Goal: Task Accomplishment & Management: Manage account settings

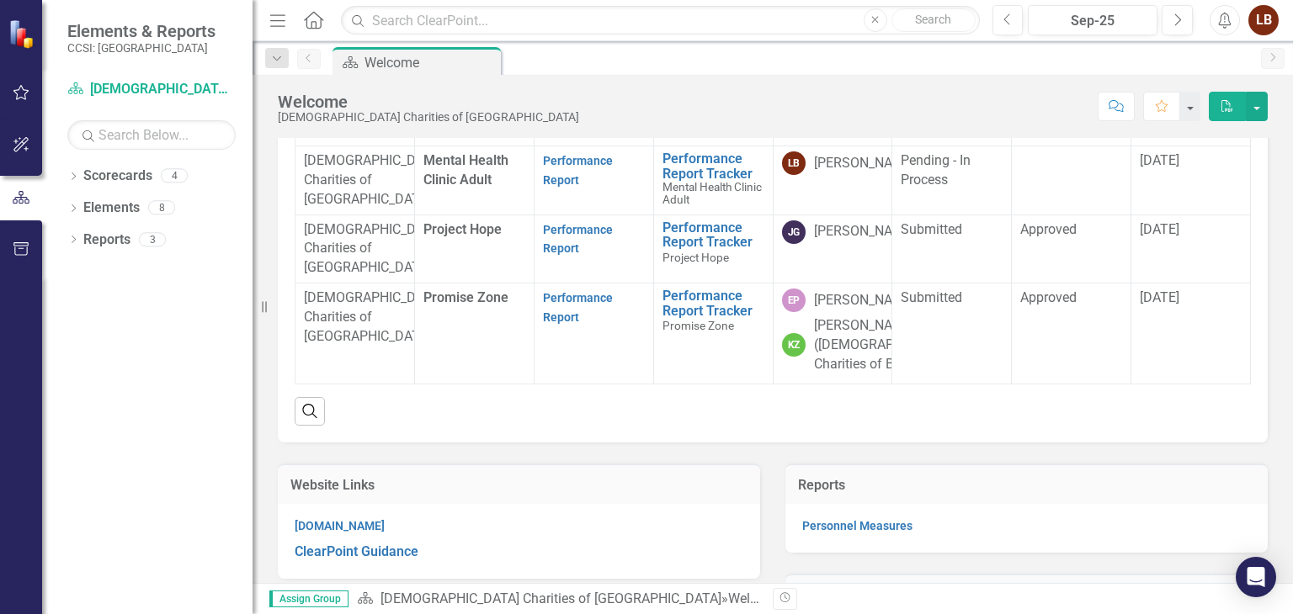
scroll to position [220, 0]
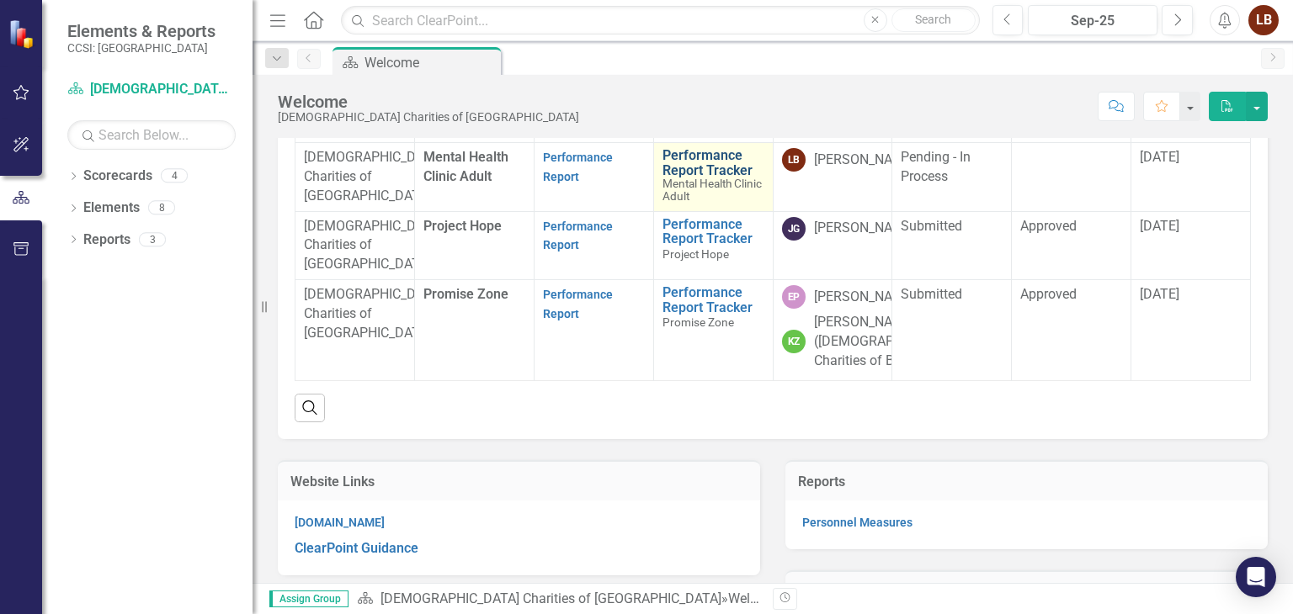
click at [718, 178] on link "Performance Report Tracker" at bounding box center [713, 162] width 102 height 29
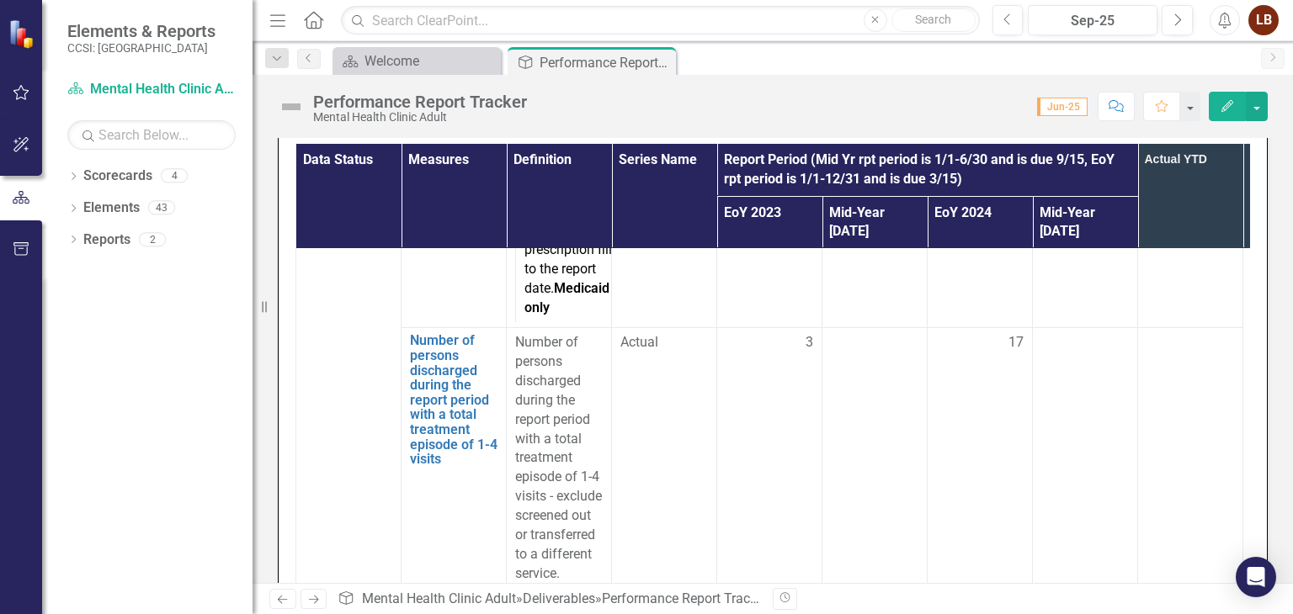
scroll to position [8675, 0]
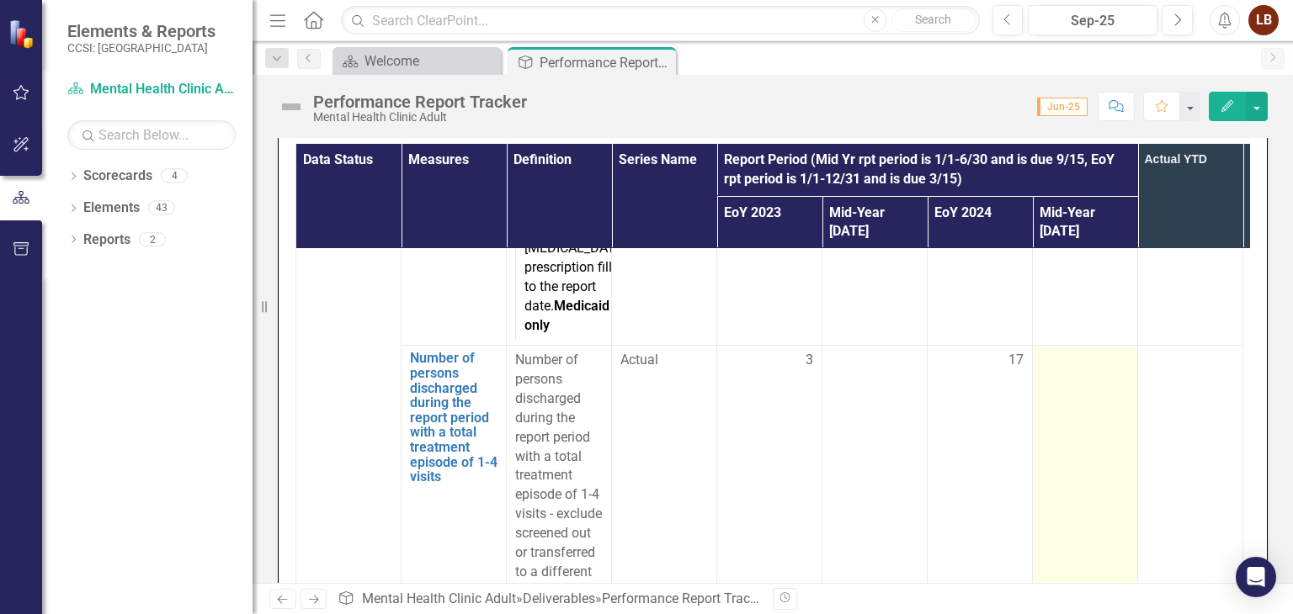
click at [1091, 346] on td at bounding box center [1085, 476] width 105 height 261
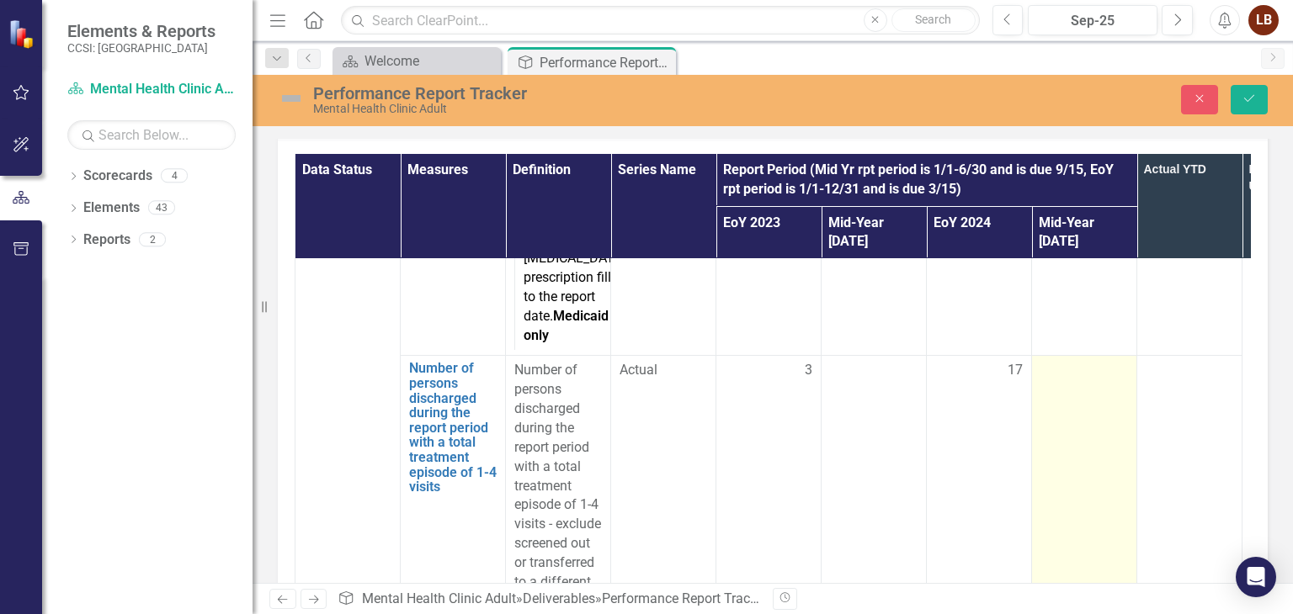
scroll to position [459, 0]
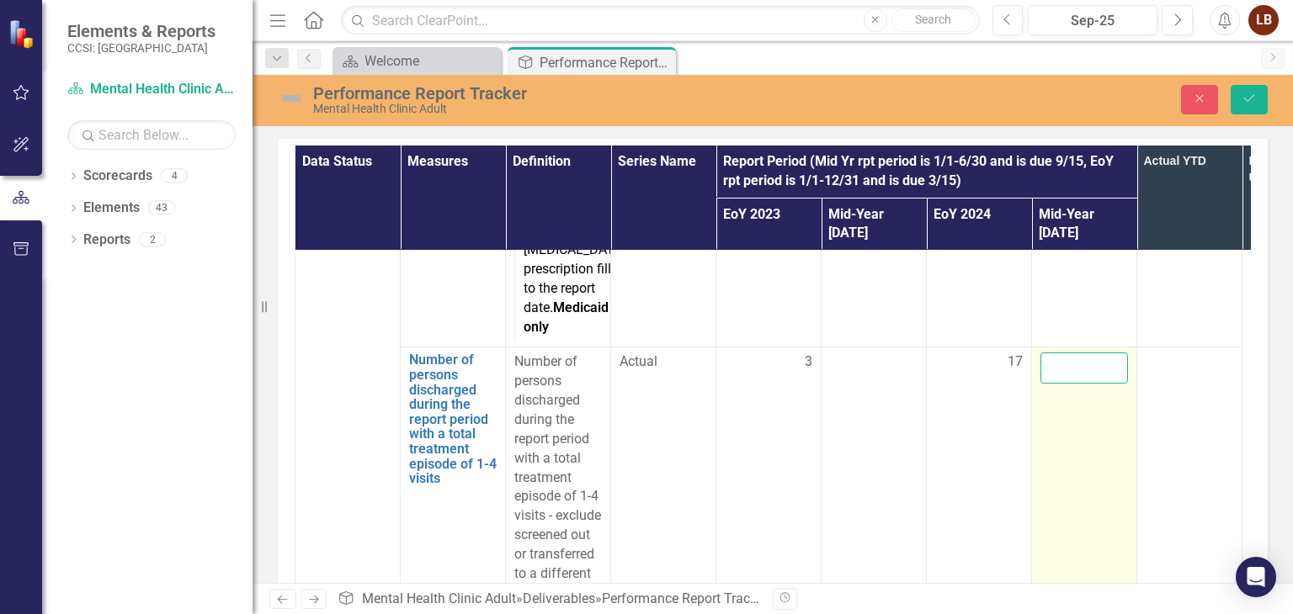
click at [1091, 353] on input "number" at bounding box center [1084, 368] width 88 height 31
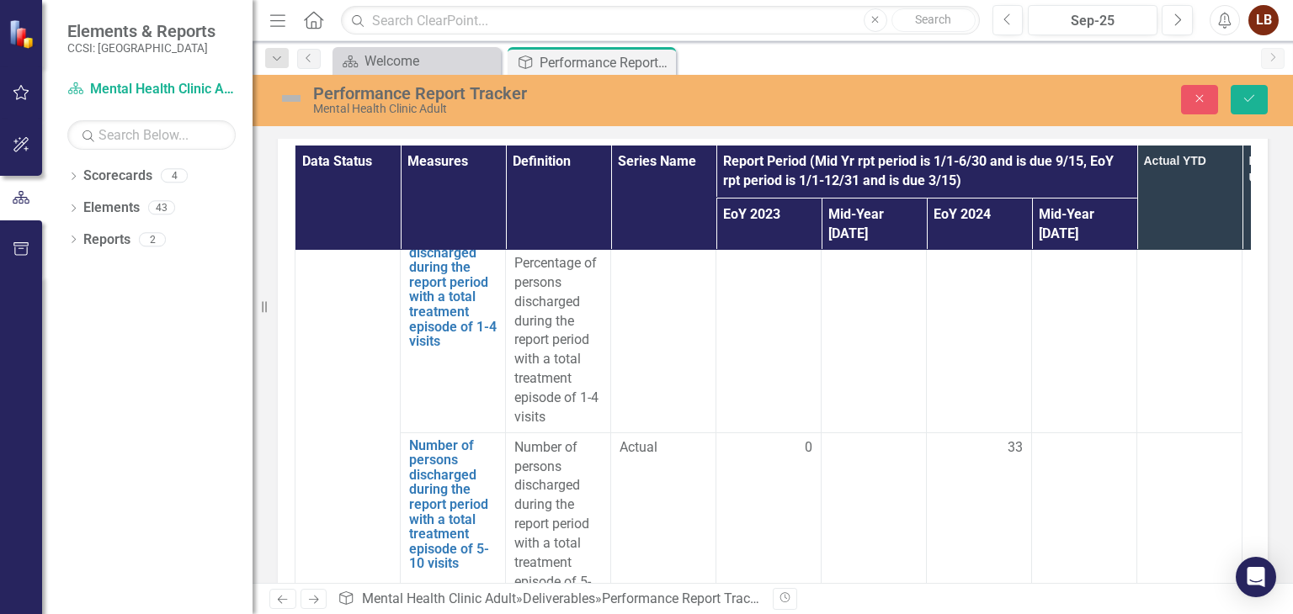
scroll to position [9090, 0]
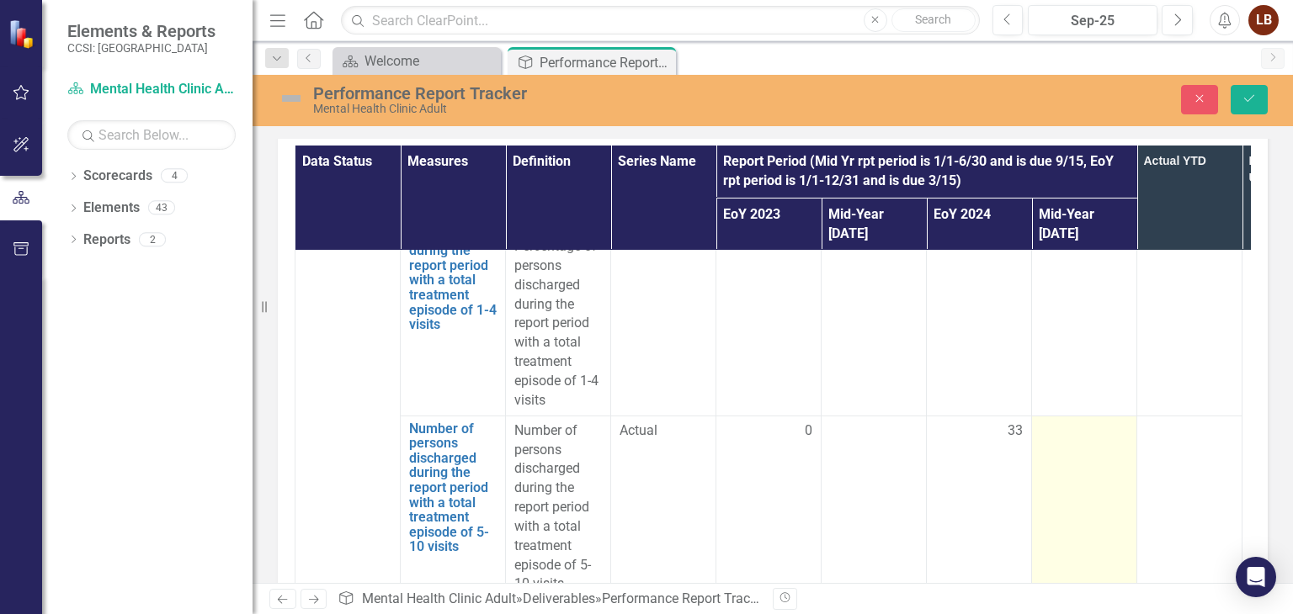
type input "1"
click at [1091, 422] on div at bounding box center [1084, 432] width 88 height 20
click at [1091, 422] on input "number" at bounding box center [1084, 437] width 88 height 31
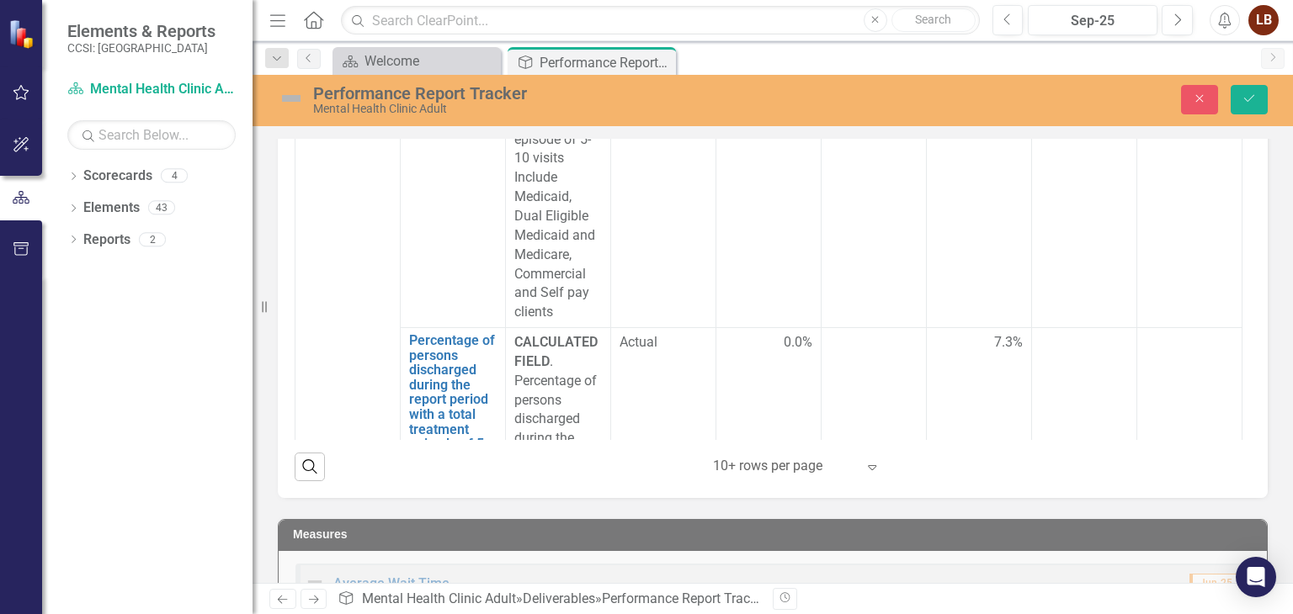
scroll to position [9384, 0]
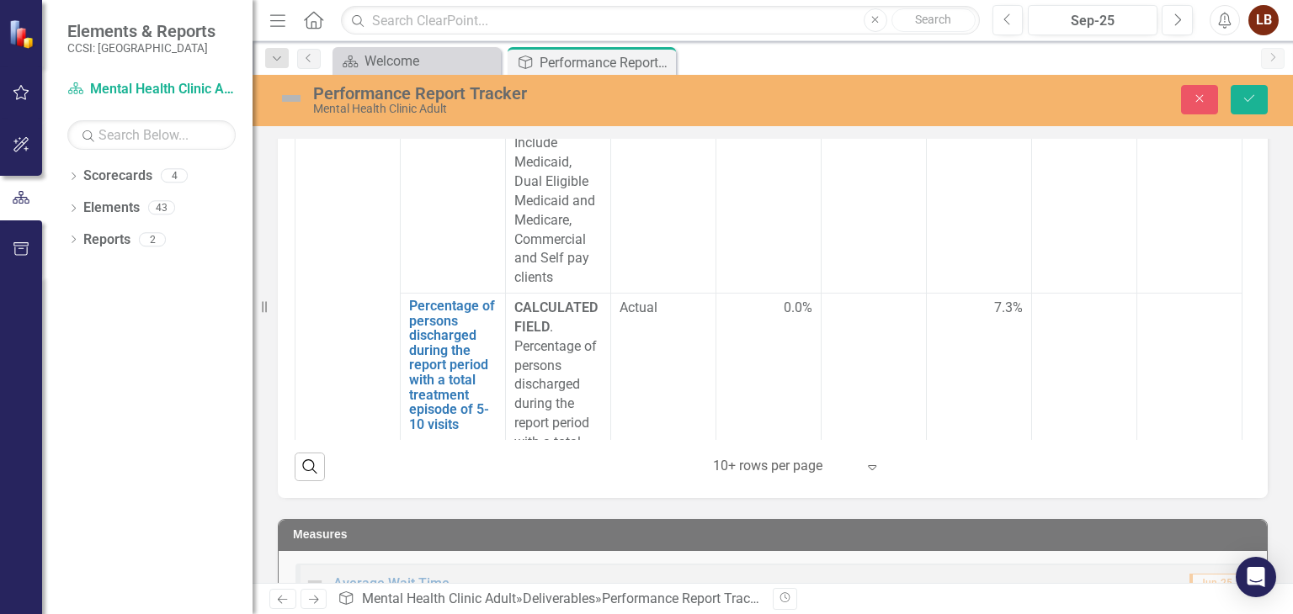
type input "0"
click at [1100, 339] on td at bounding box center [1084, 405] width 105 height 222
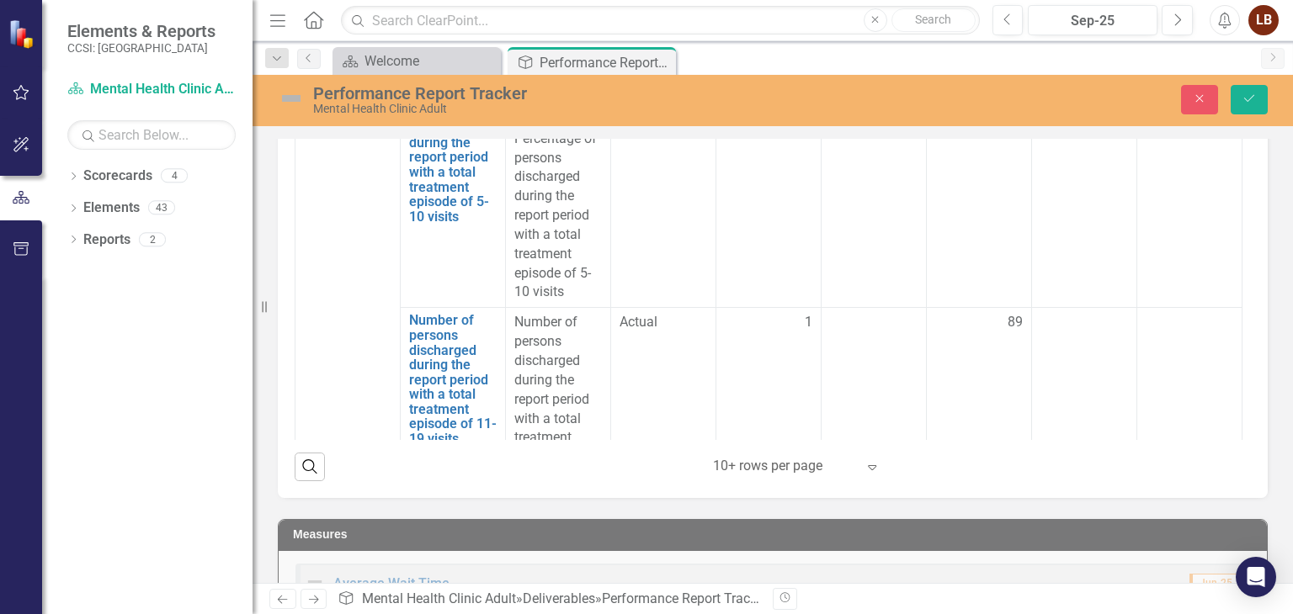
scroll to position [9661, 0]
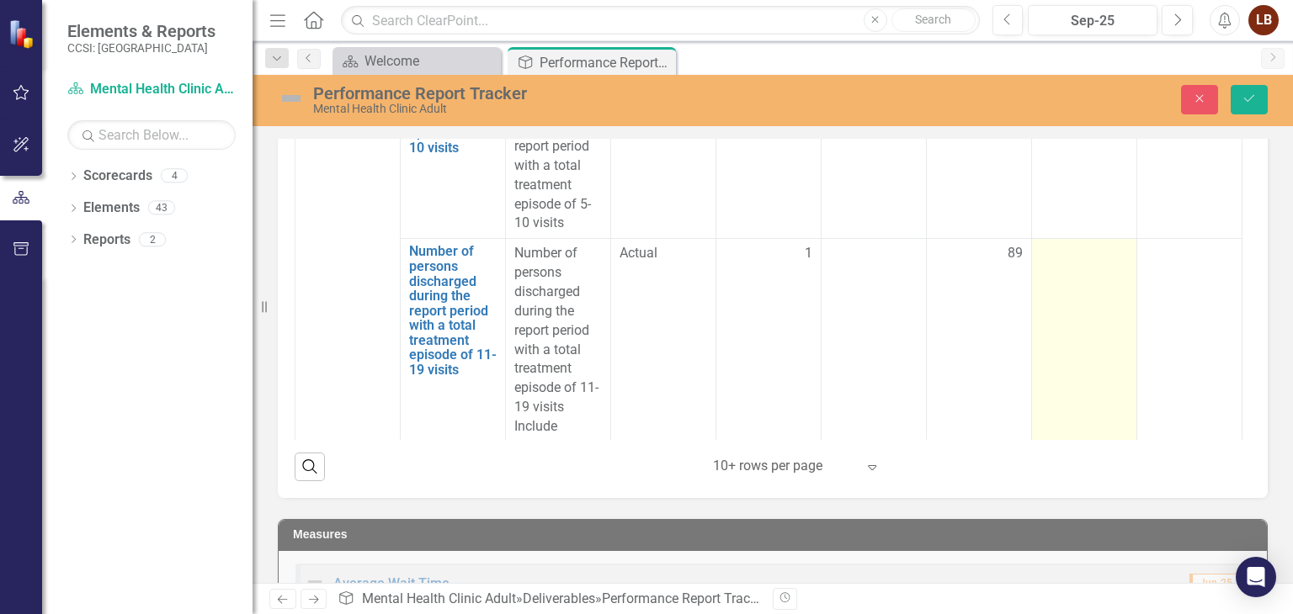
click at [1094, 239] on td at bounding box center [1084, 407] width 105 height 337
click at [1083, 244] on input "number" at bounding box center [1084, 259] width 88 height 31
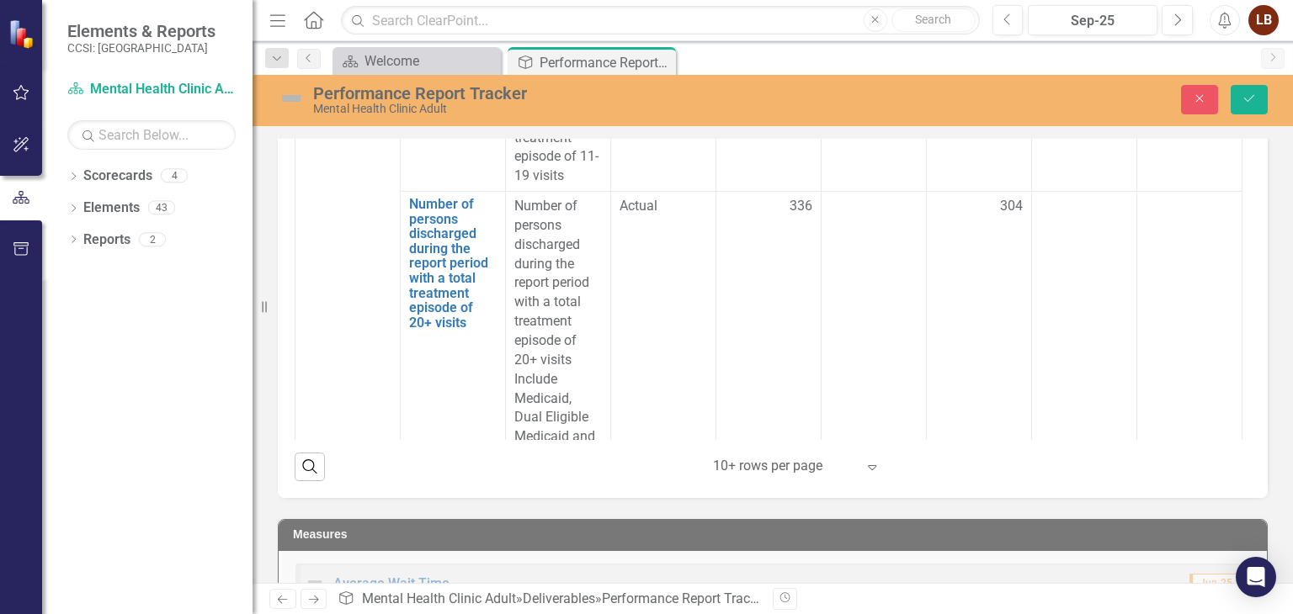
scroll to position [10266, 0]
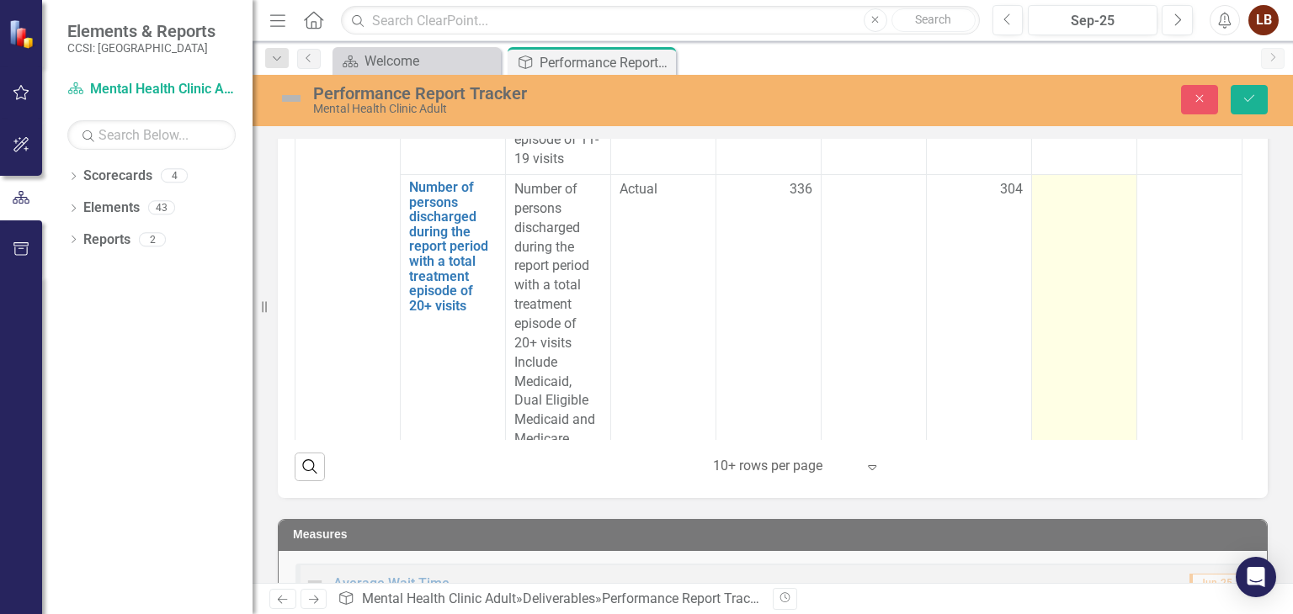
type input "0"
click at [1085, 180] on div at bounding box center [1084, 190] width 88 height 20
click at [1085, 180] on input "number" at bounding box center [1084, 195] width 88 height 31
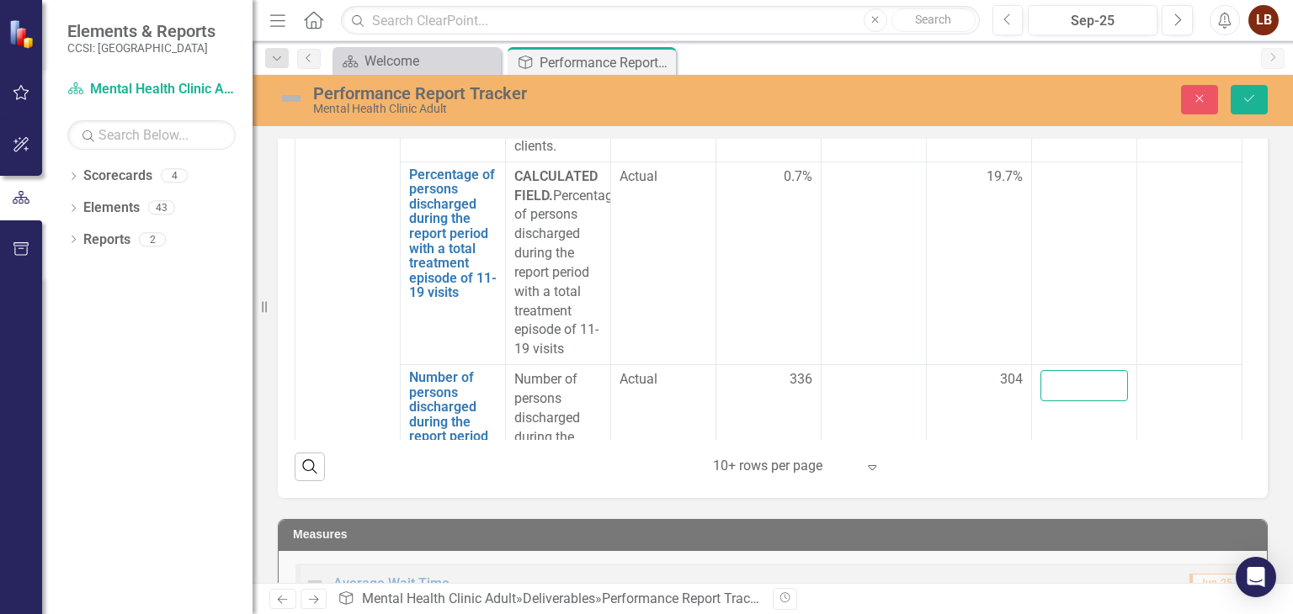
scroll to position [10162, 0]
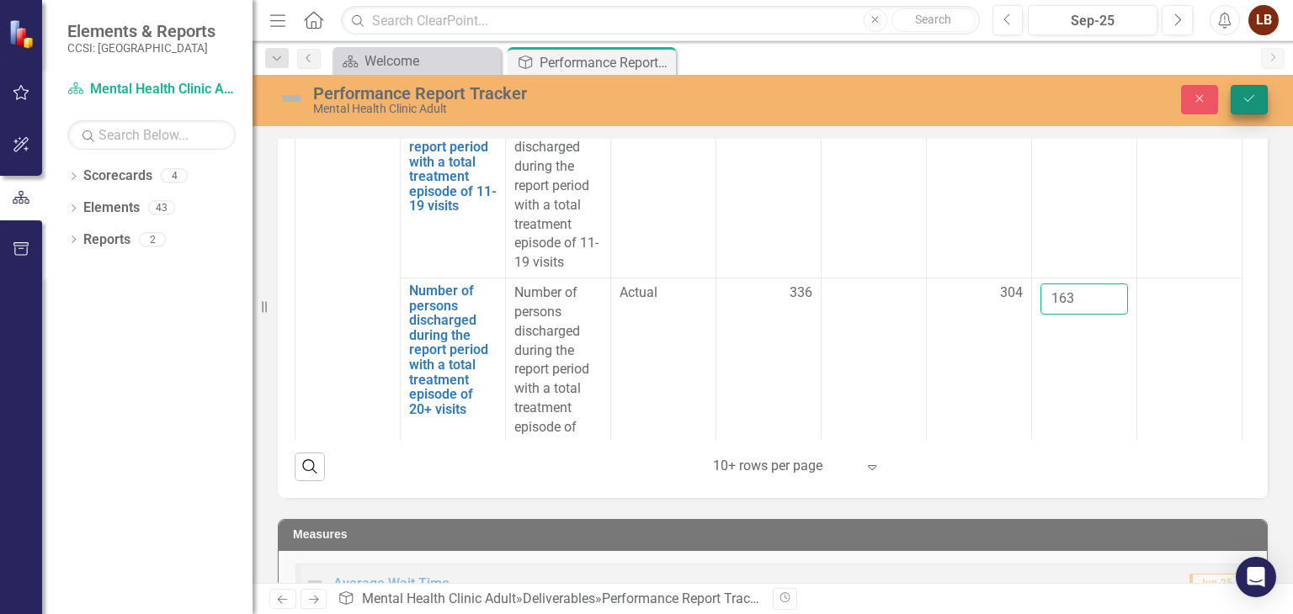
type input "163"
click at [1261, 98] on button "Save" at bounding box center [1248, 99] width 37 height 29
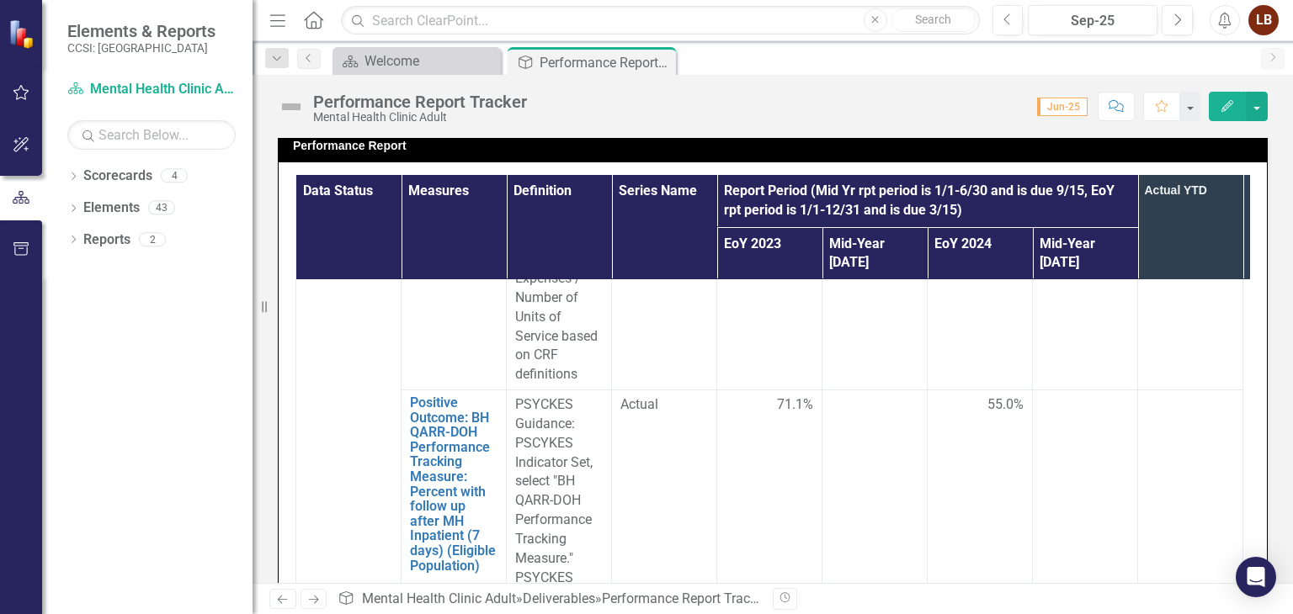
scroll to position [1676, 0]
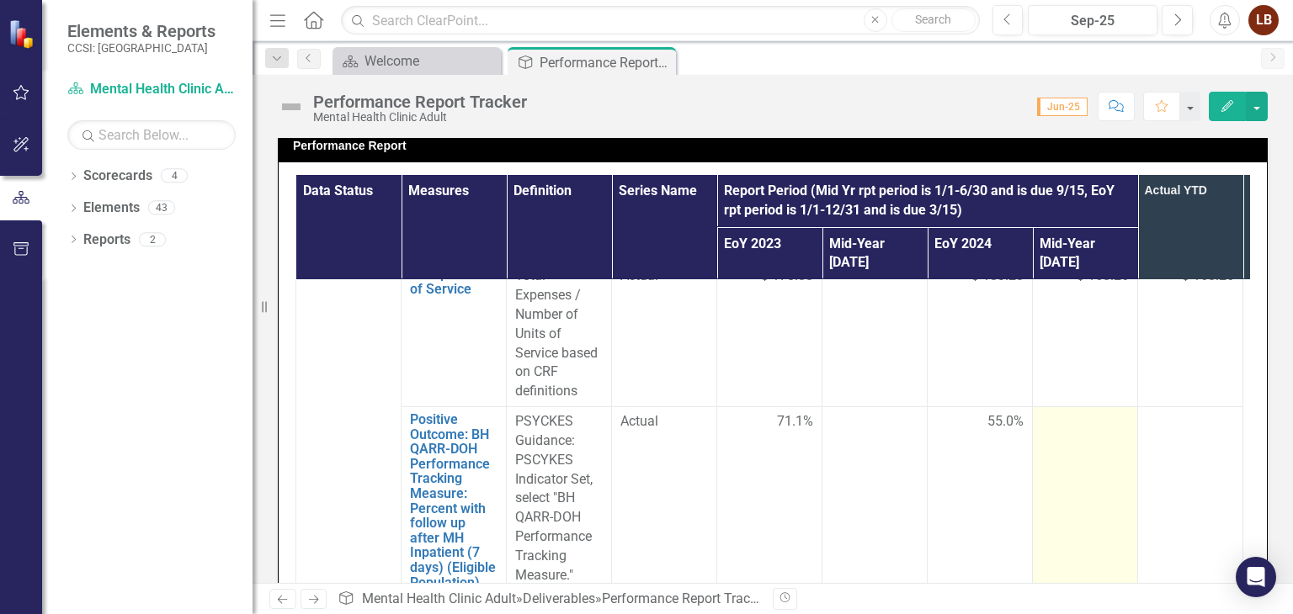
click at [1097, 412] on div at bounding box center [1085, 422] width 88 height 20
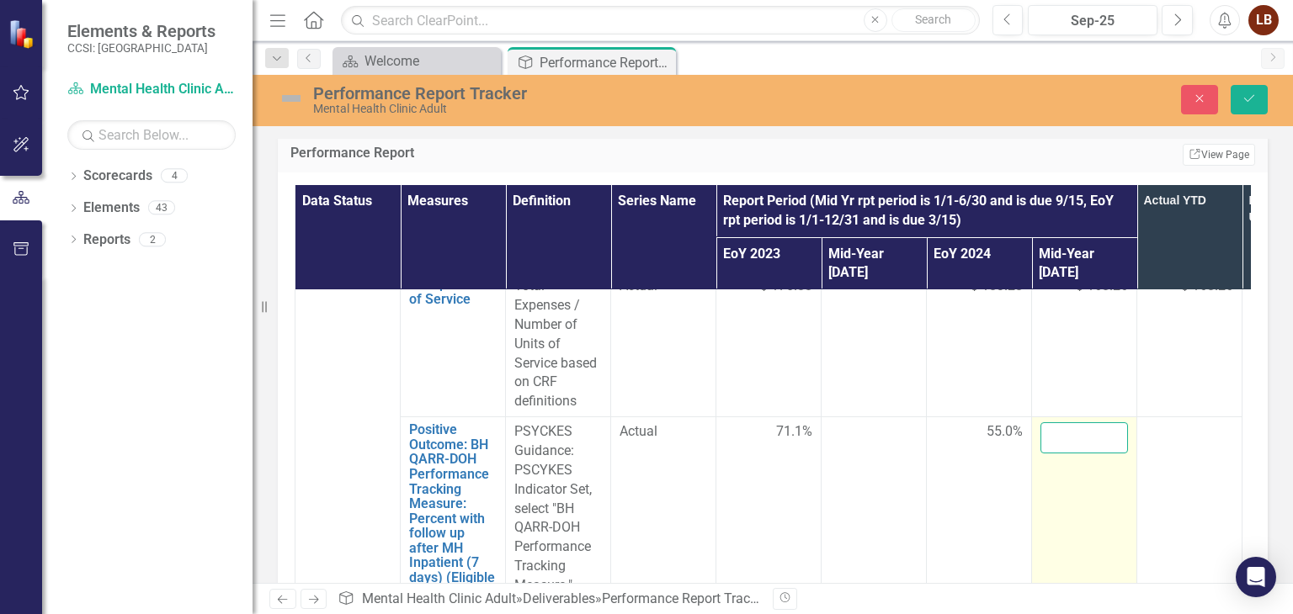
click at [1076, 422] on input "number" at bounding box center [1084, 437] width 88 height 31
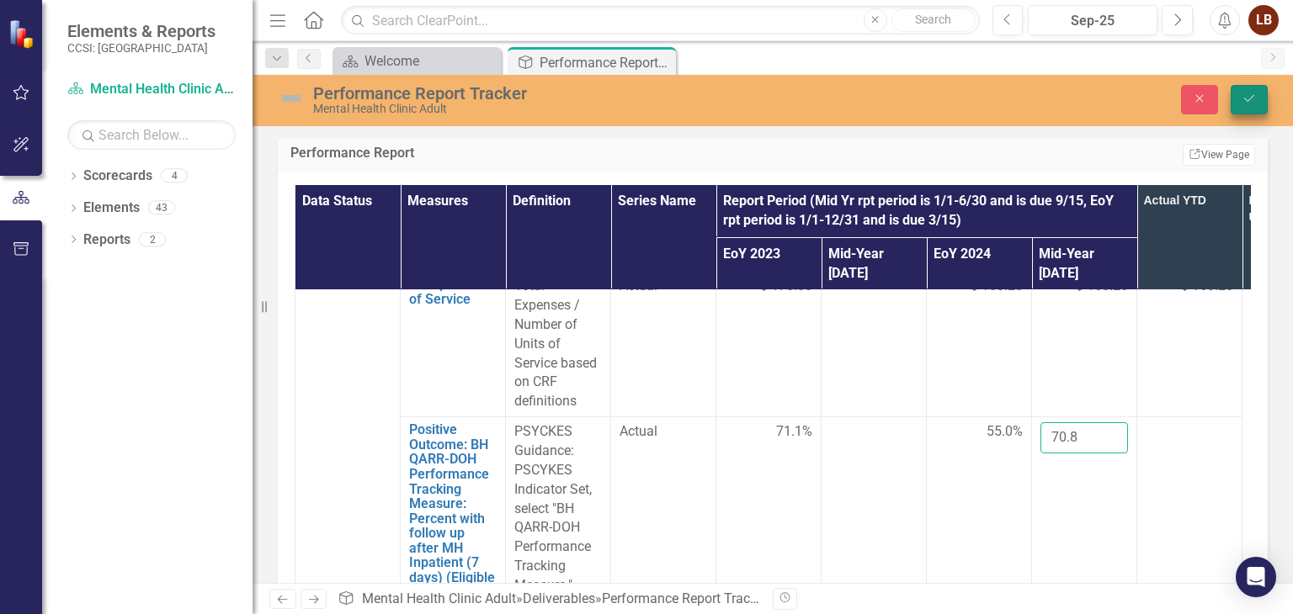
type input "70.8"
click at [1249, 102] on icon "Save" at bounding box center [1248, 99] width 15 height 12
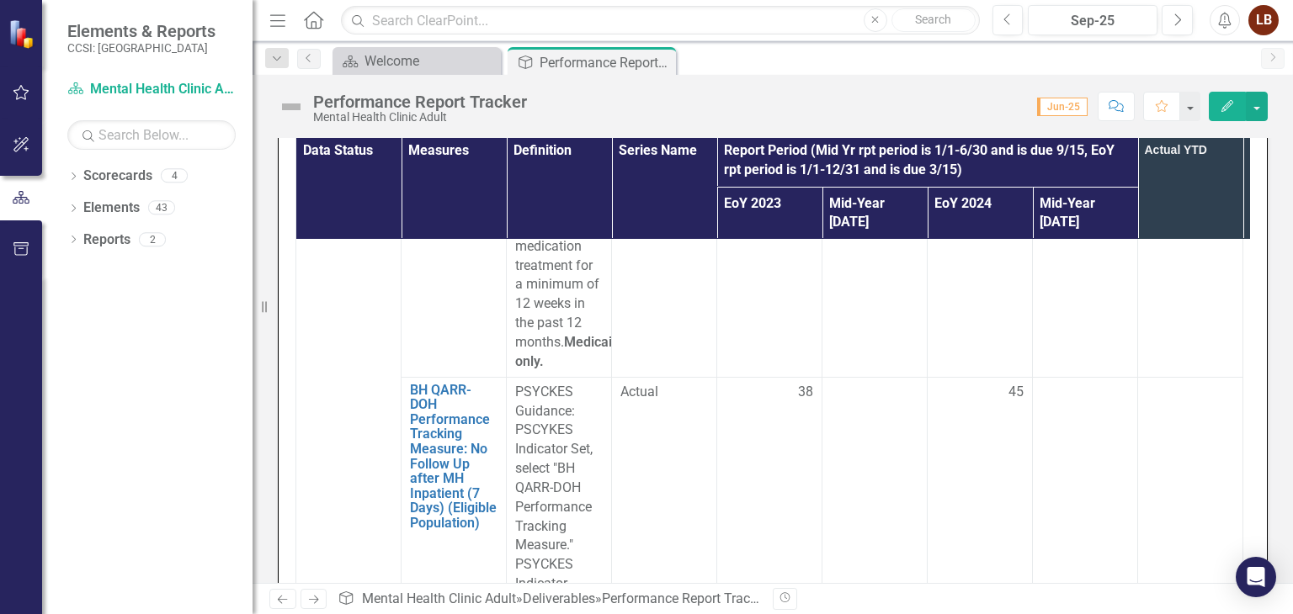
scroll to position [4165, 0]
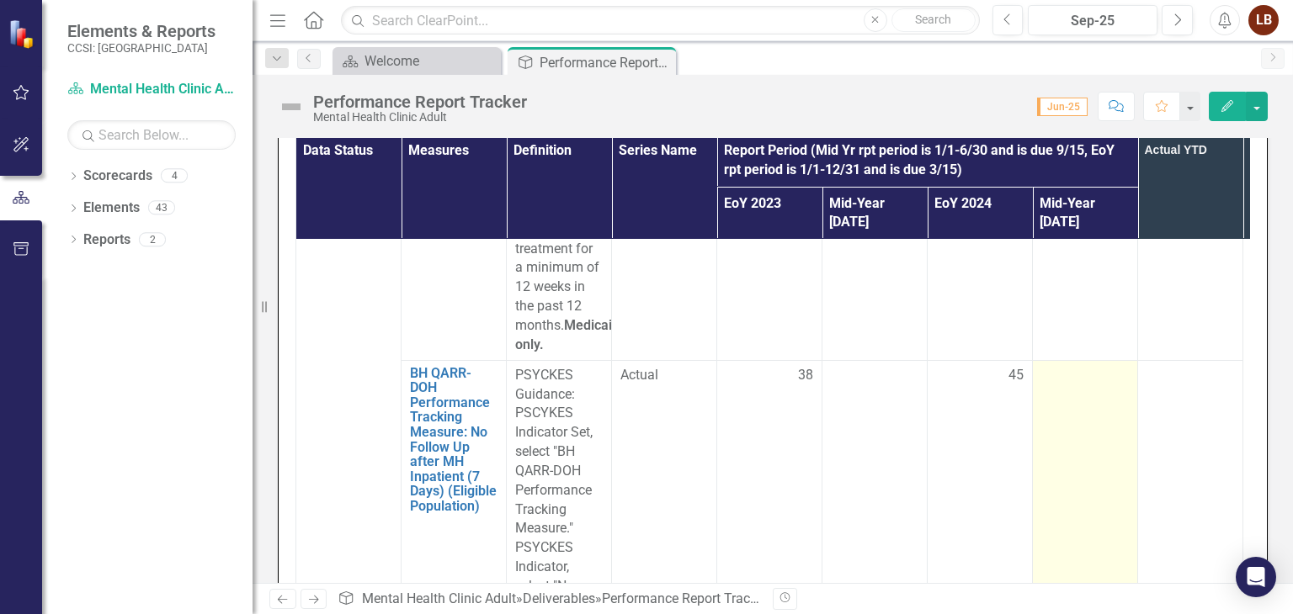
click at [1105, 366] on div at bounding box center [1085, 376] width 88 height 20
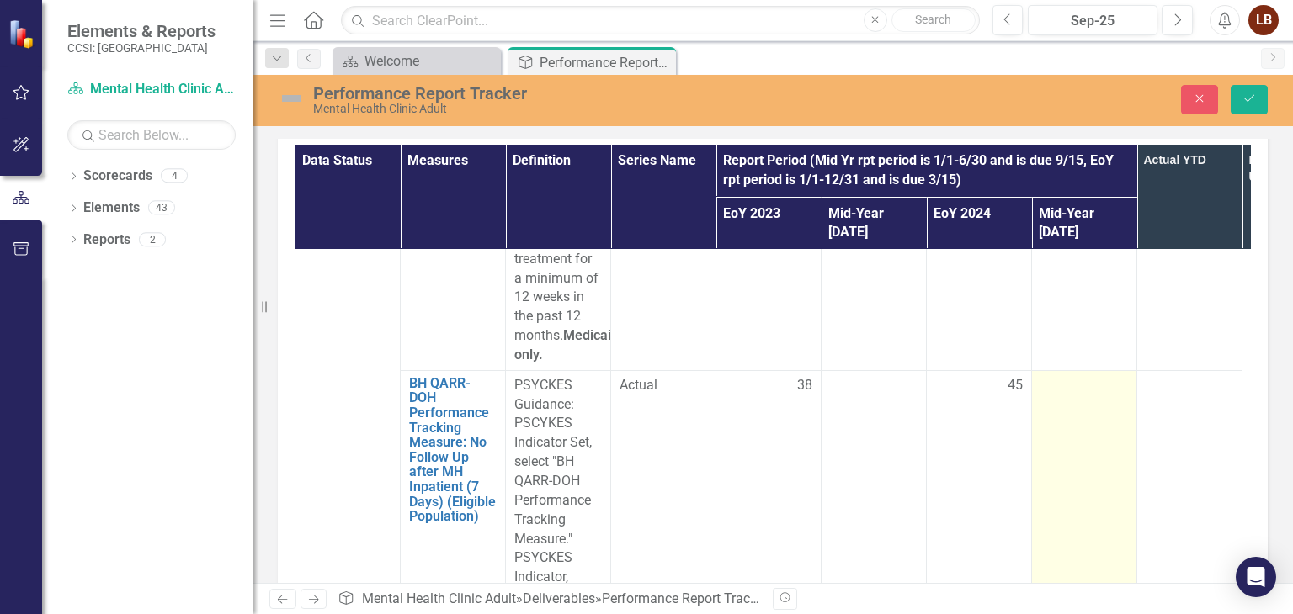
scroll to position [468, 0]
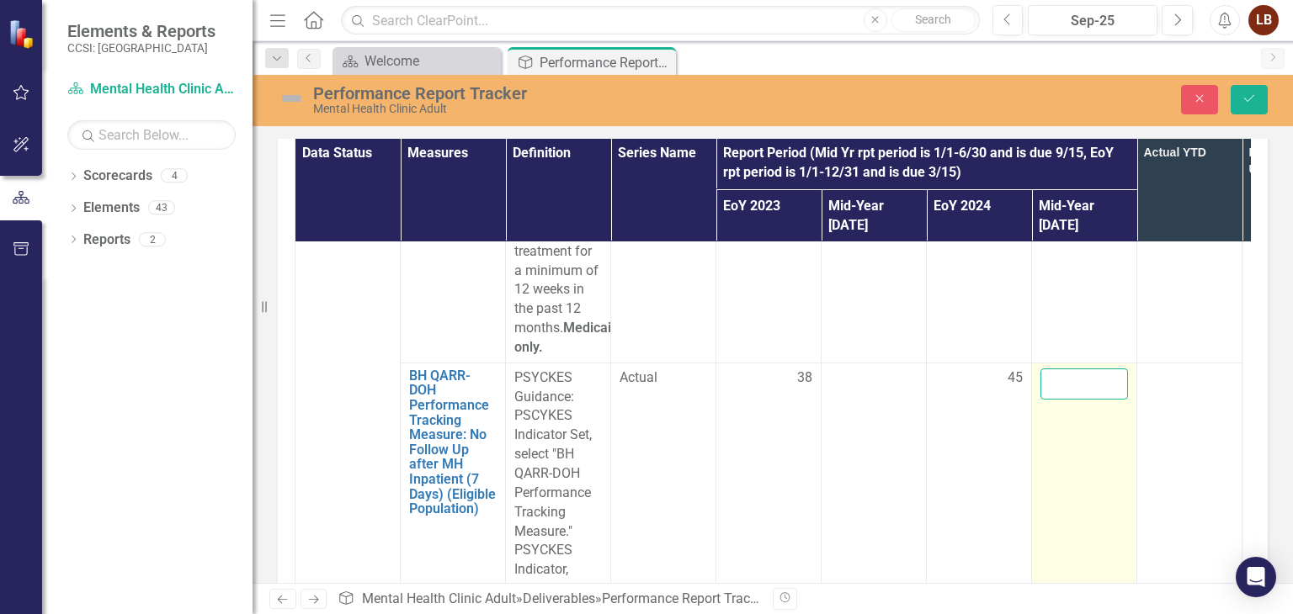
click at [1066, 369] on input "number" at bounding box center [1084, 384] width 88 height 31
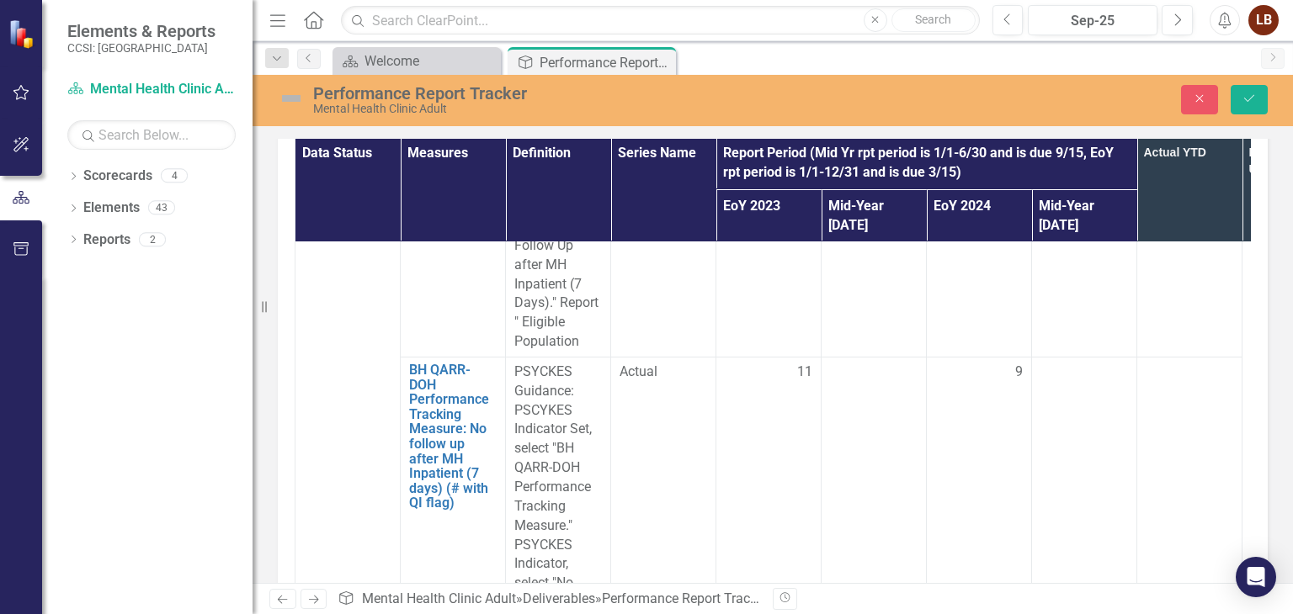
scroll to position [4476, 0]
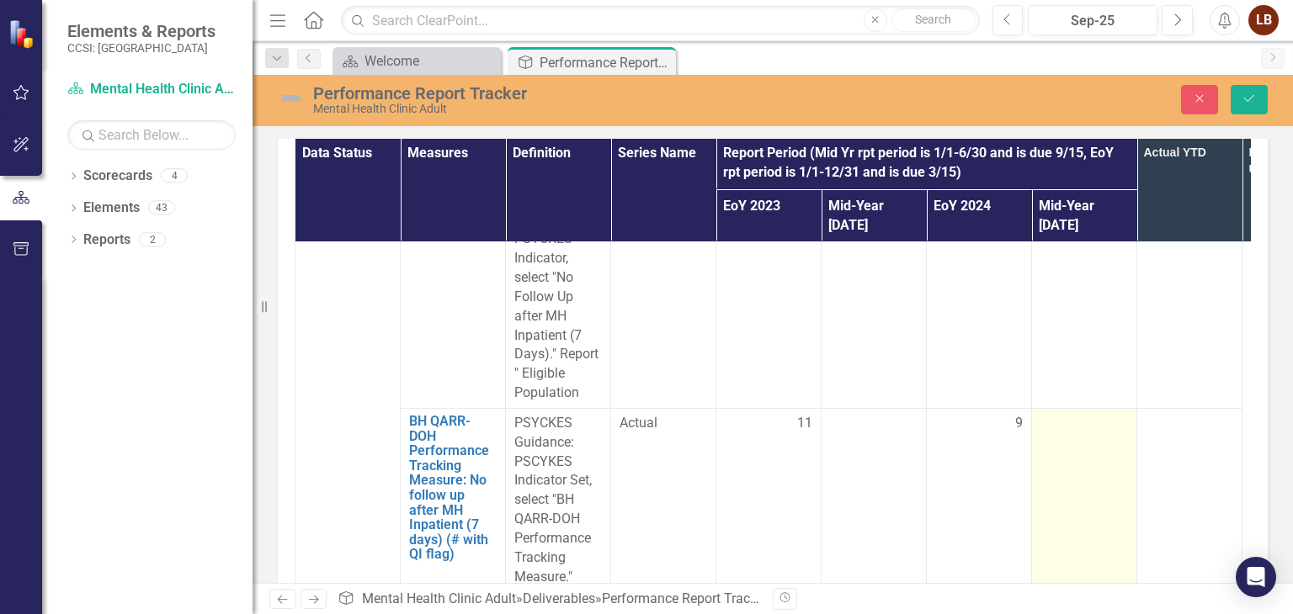
type input "48"
click at [1083, 408] on td at bounding box center [1084, 586] width 105 height 357
click at [1075, 414] on input "number" at bounding box center [1084, 429] width 88 height 31
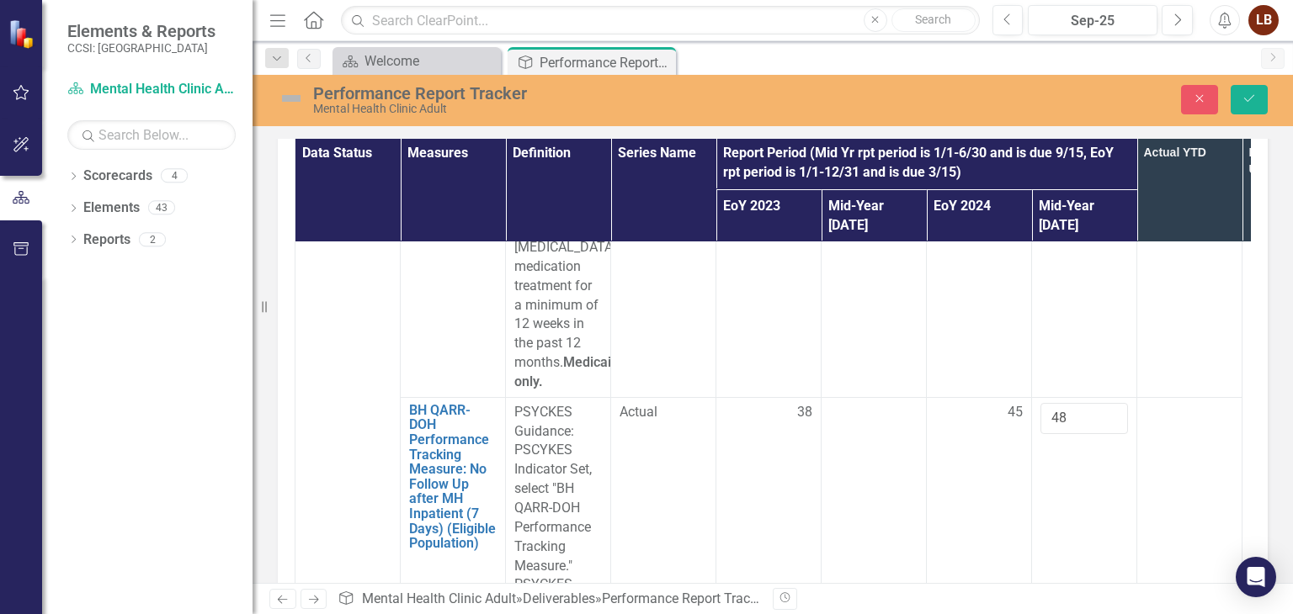
scroll to position [4182, 0]
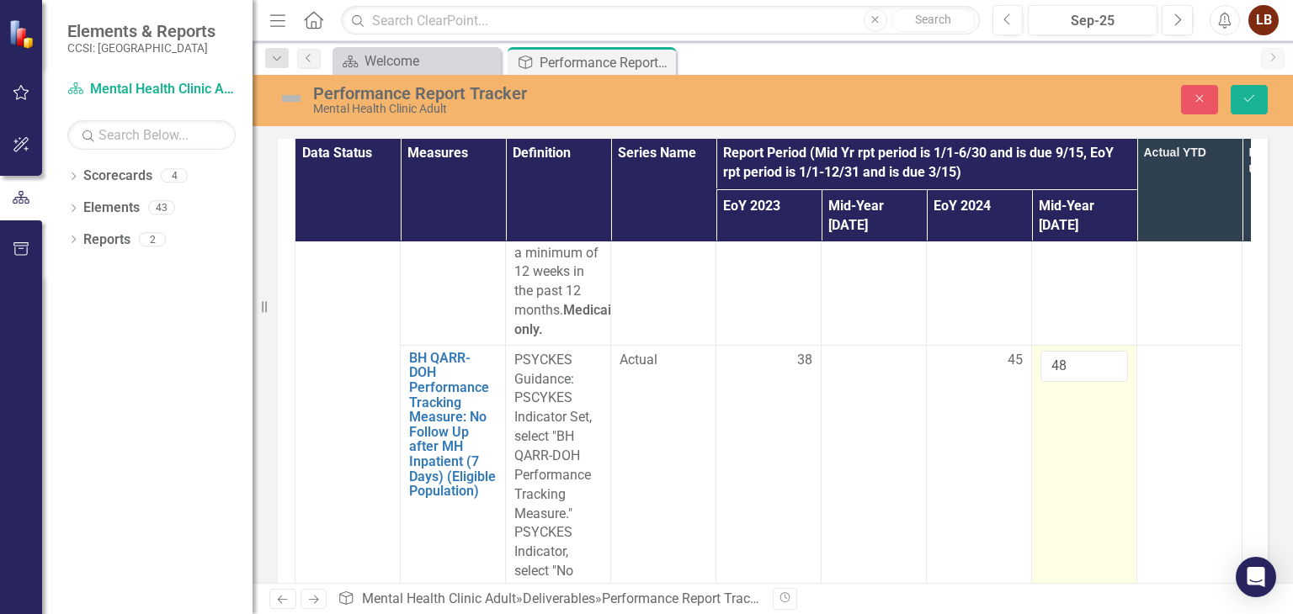
type input "7"
click at [1075, 351] on input "48" at bounding box center [1084, 366] width 88 height 31
type input "4"
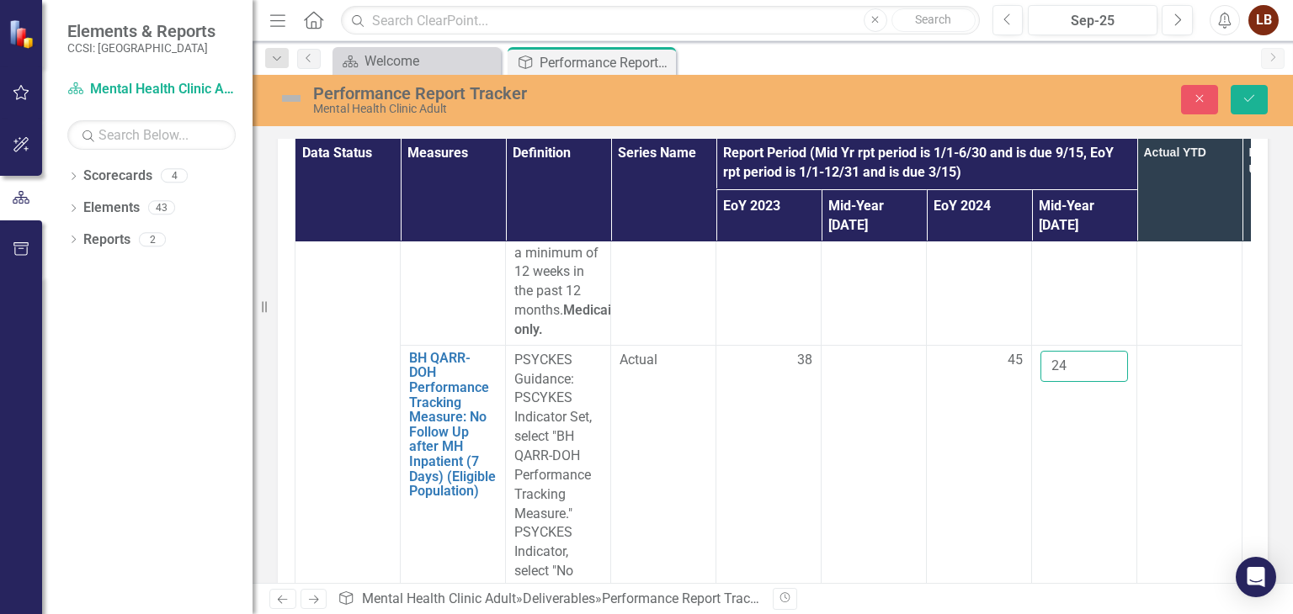
type input "24"
drag, startPoint x: 1238, startPoint y: 306, endPoint x: 1241, endPoint y: 344, distance: 38.0
click at [1241, 344] on div "Data Status Measures Definition Series Name Report Period (Mid Yr rpt period is…" at bounding box center [773, 391] width 990 height 532
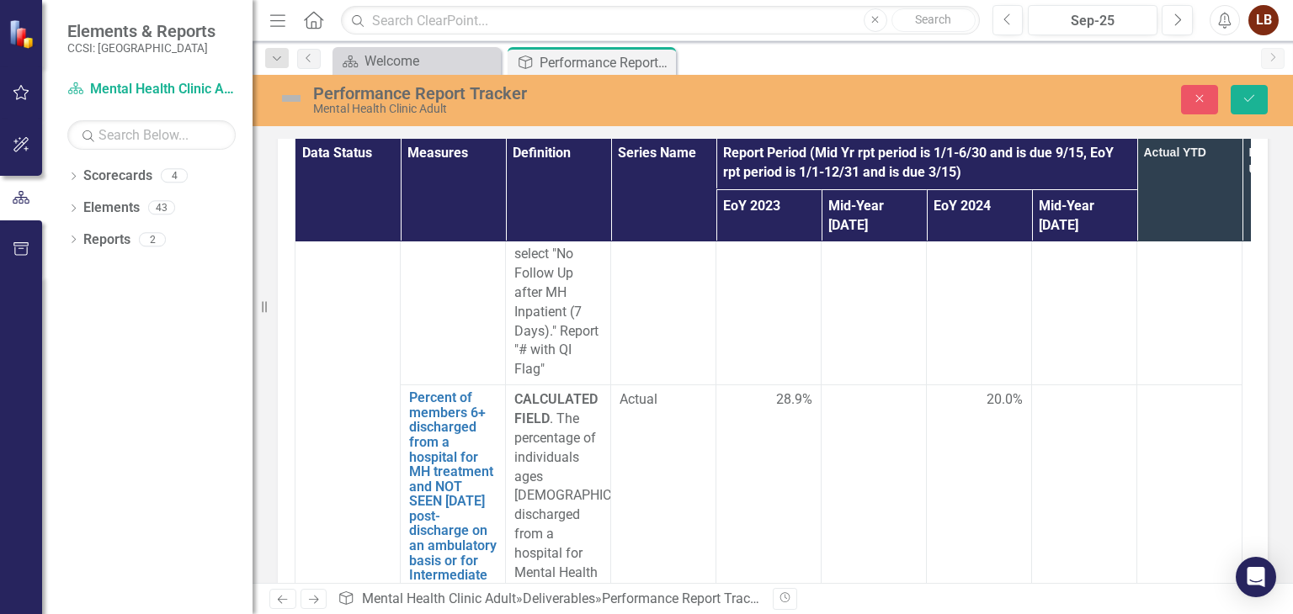
scroll to position [4891, 0]
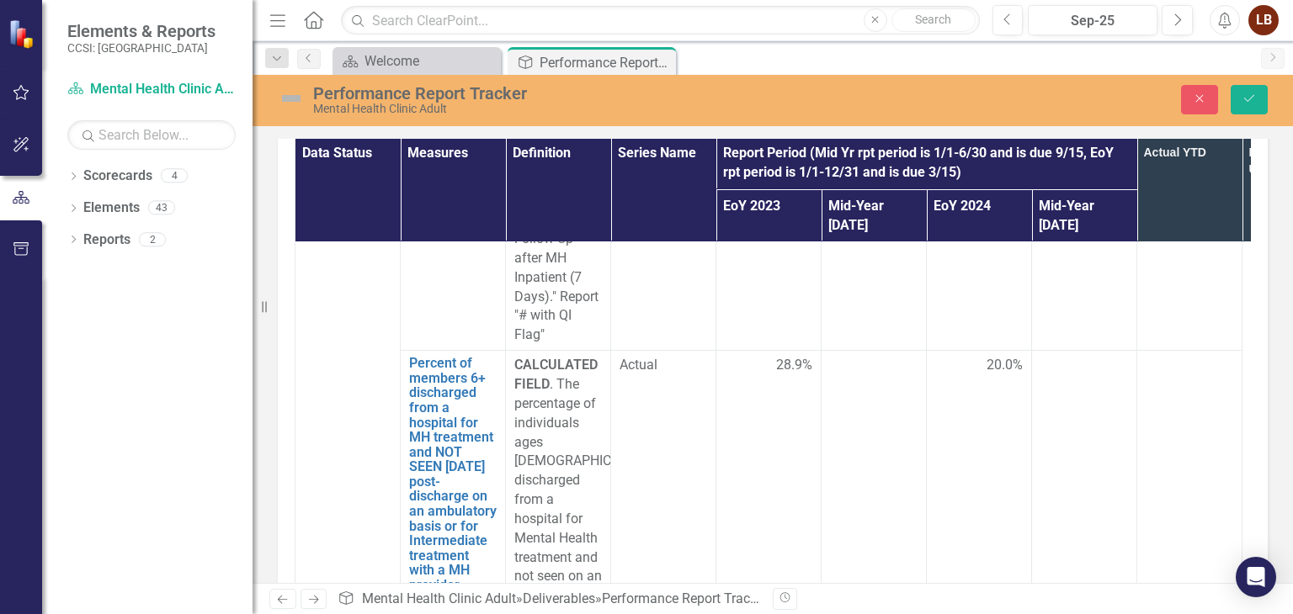
drag, startPoint x: 1240, startPoint y: 328, endPoint x: 1230, endPoint y: 337, distance: 13.1
click at [1230, 337] on div "Data Status Measures Definition Series Name Report Period (Mid Yr rpt period is…" at bounding box center [773, 391] width 990 height 532
click at [1064, 356] on div at bounding box center [1084, 366] width 88 height 20
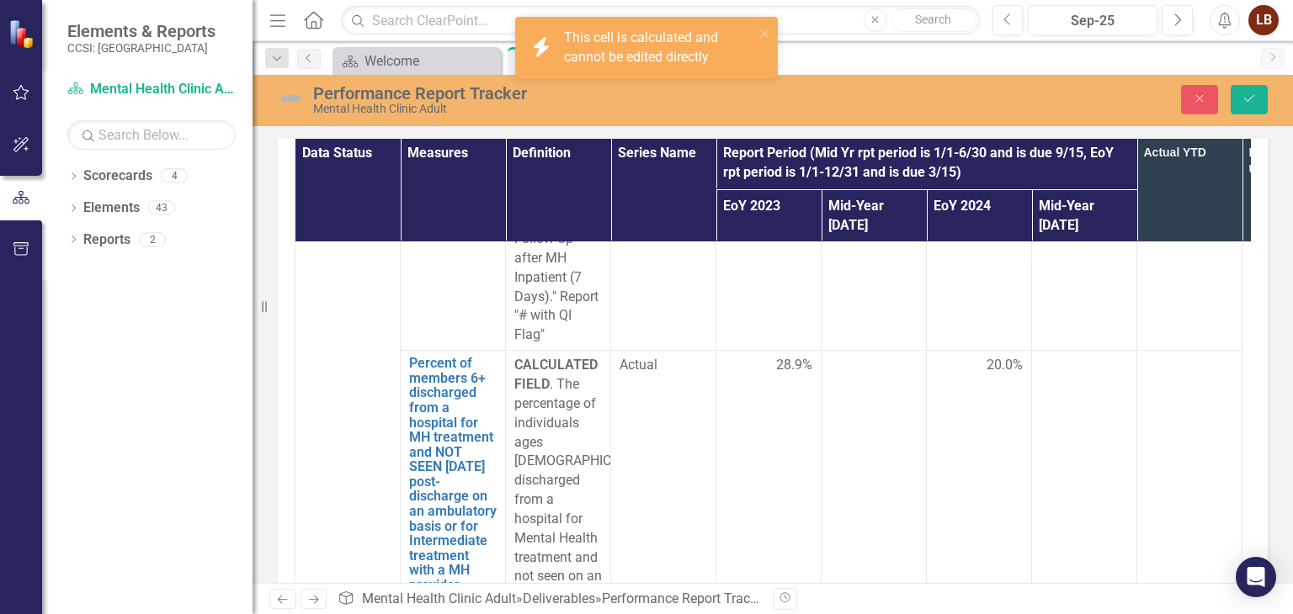
click at [1064, 356] on div at bounding box center [1084, 366] width 88 height 20
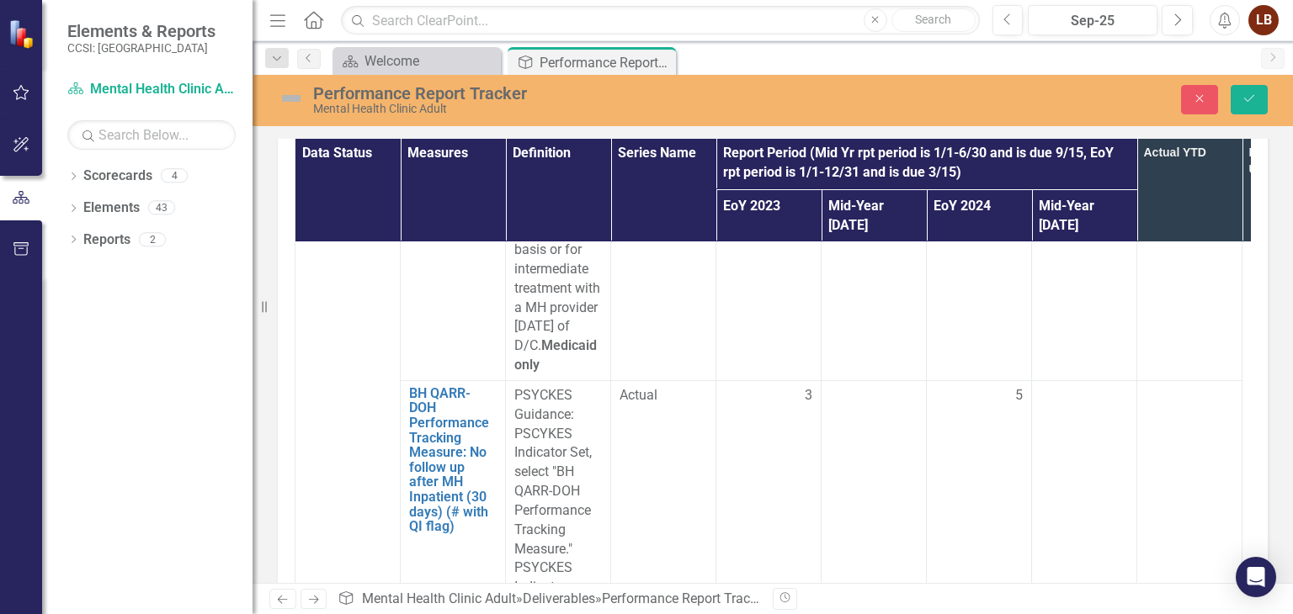
scroll to position [5685, 0]
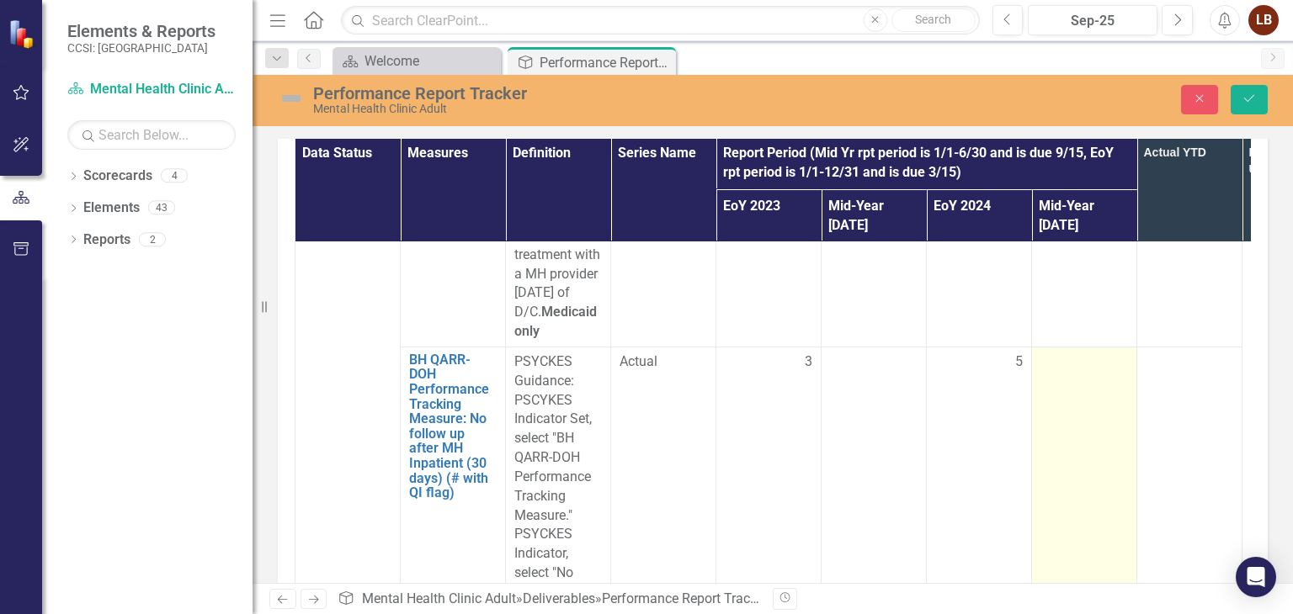
click at [1084, 353] on div at bounding box center [1084, 363] width 88 height 20
click at [1084, 353] on input "number" at bounding box center [1084, 368] width 88 height 31
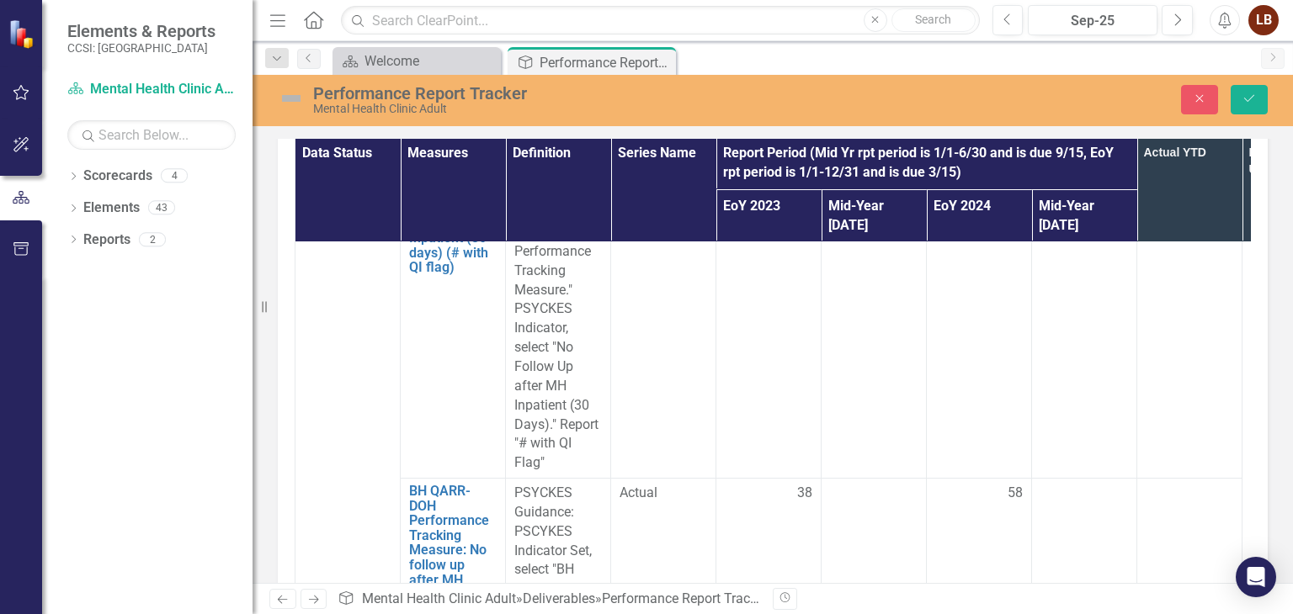
scroll to position [5893, 0]
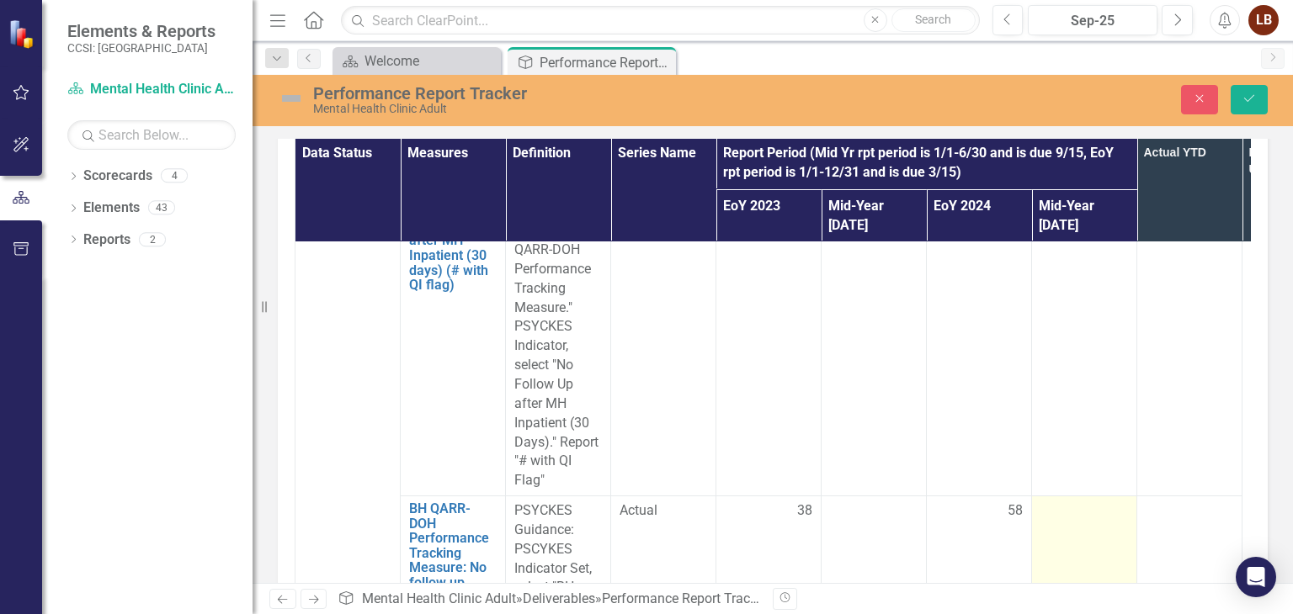
type input "3"
click at [1096, 502] on div at bounding box center [1084, 512] width 88 height 20
click at [1096, 502] on input "number" at bounding box center [1084, 517] width 88 height 31
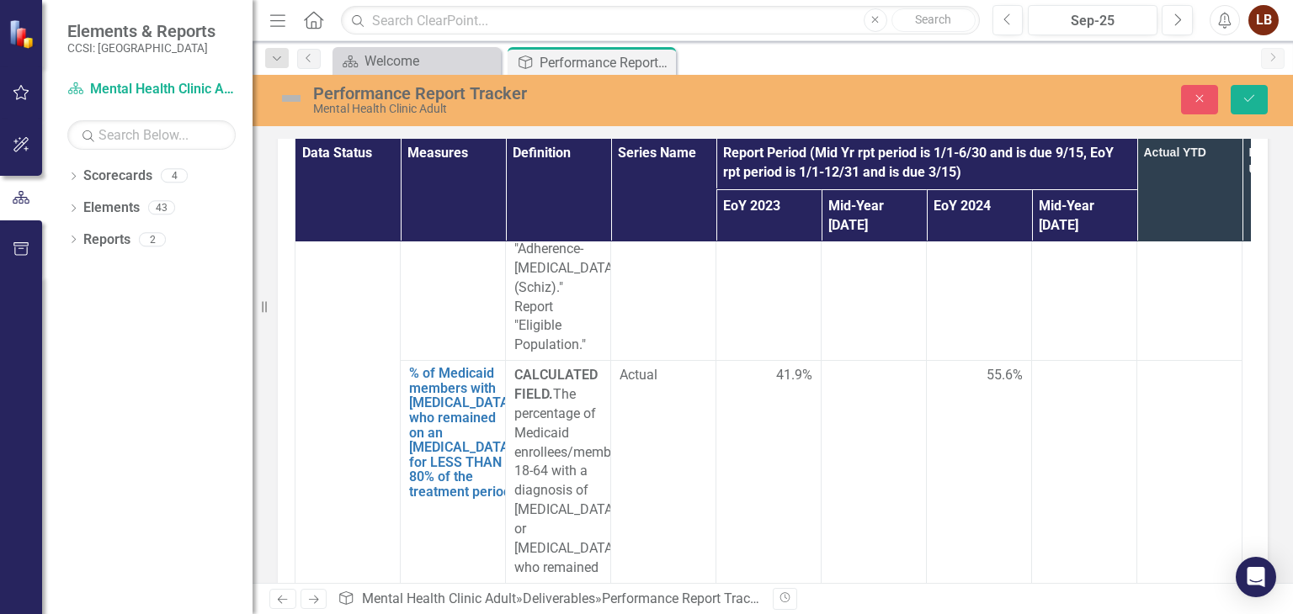
scroll to position [7570, 0]
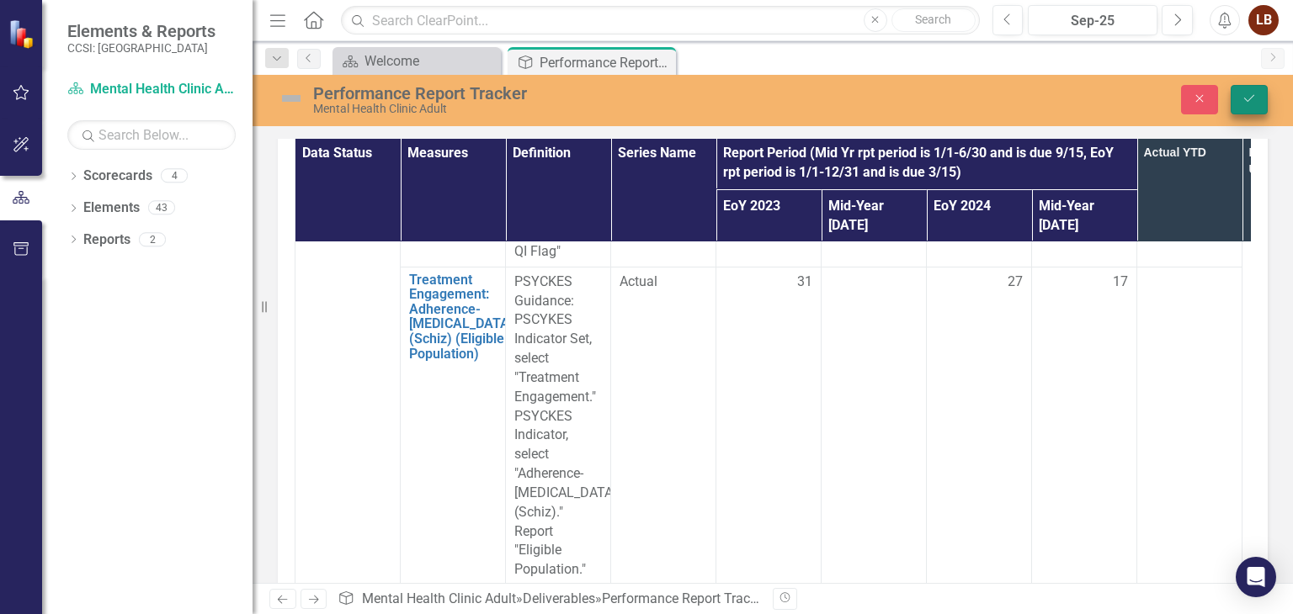
type input "24"
click at [1248, 97] on icon "Save" at bounding box center [1248, 99] width 15 height 12
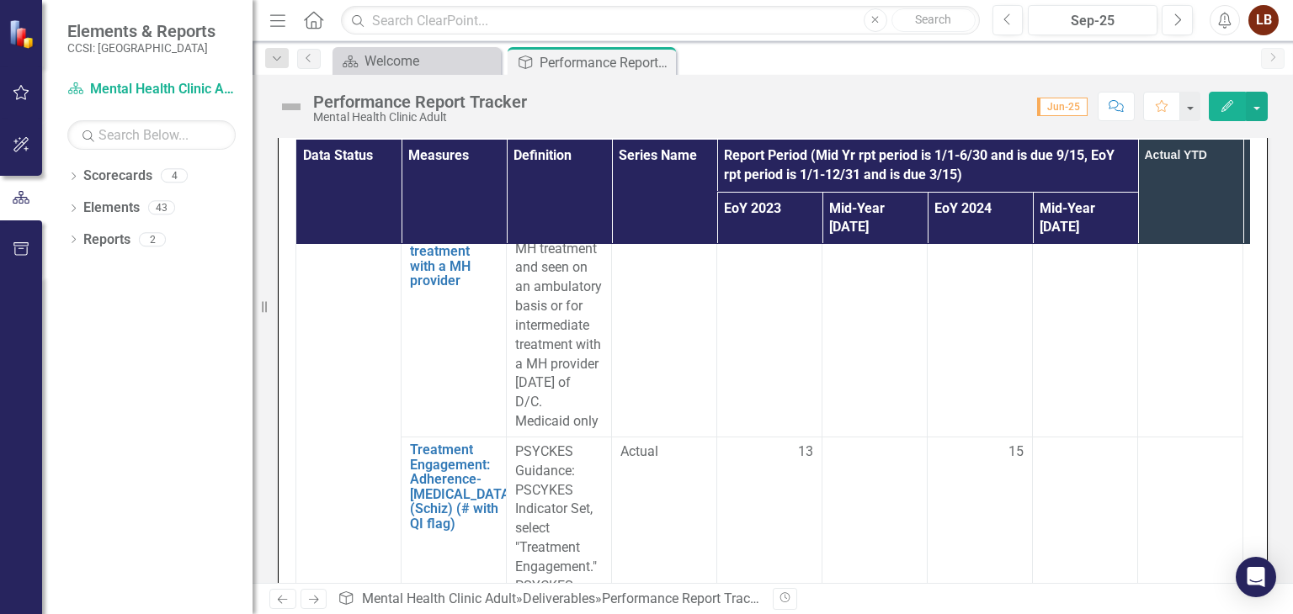
scroll to position [7119, 0]
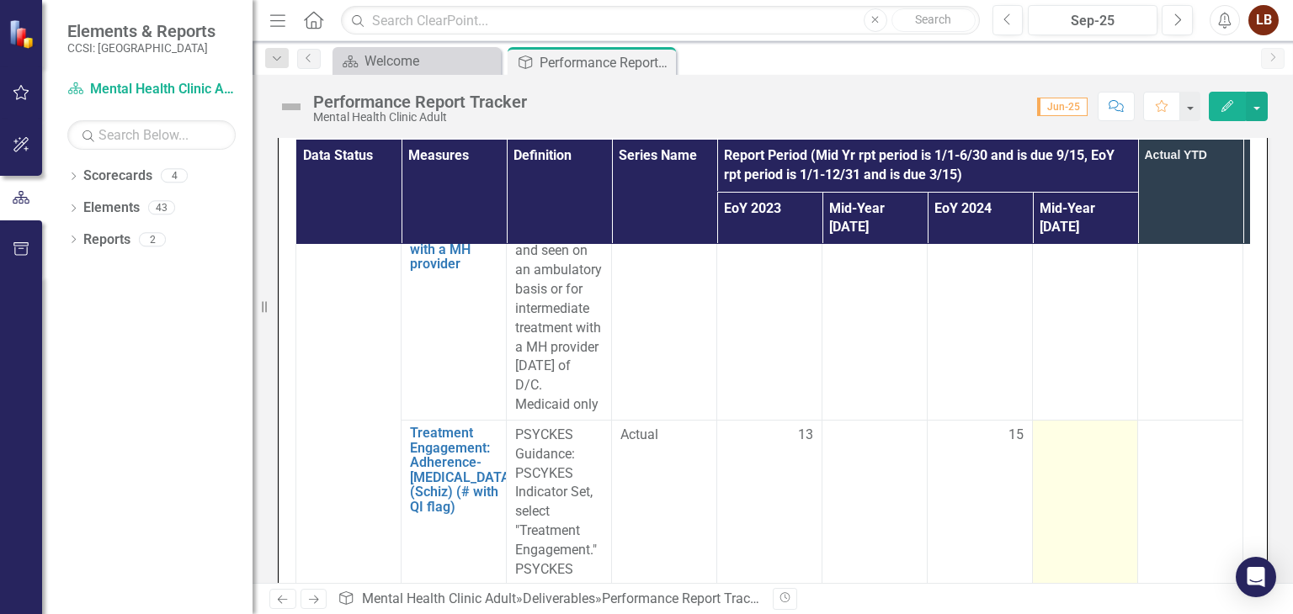
click at [1077, 420] on td at bounding box center [1085, 570] width 105 height 300
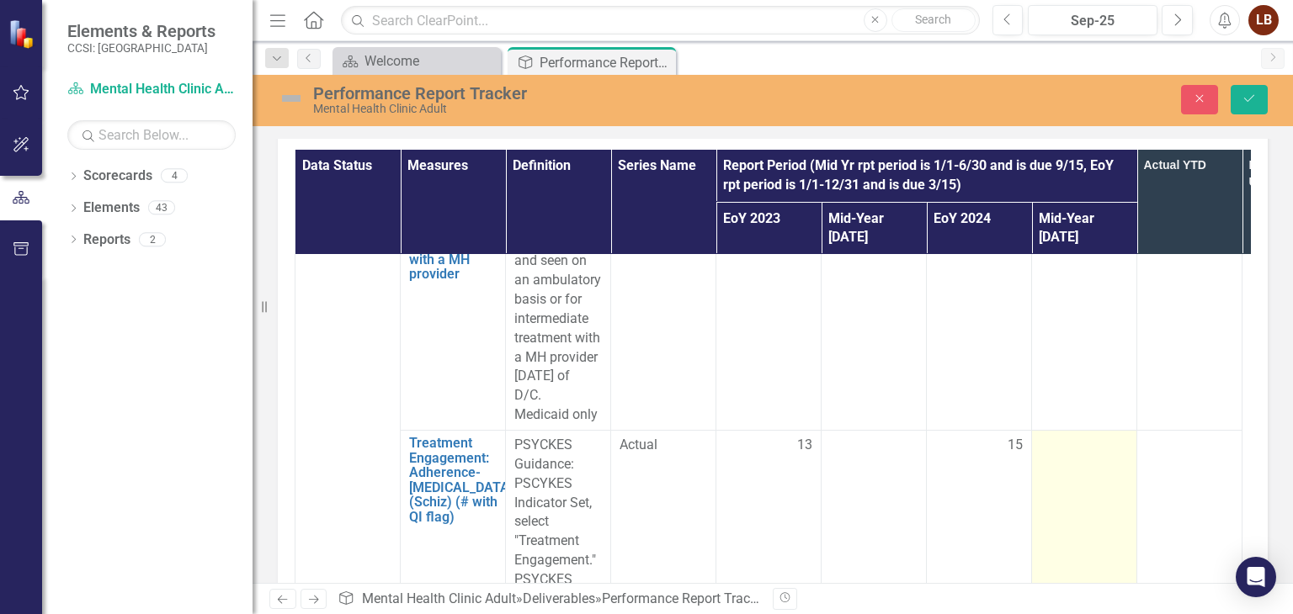
scroll to position [464, 0]
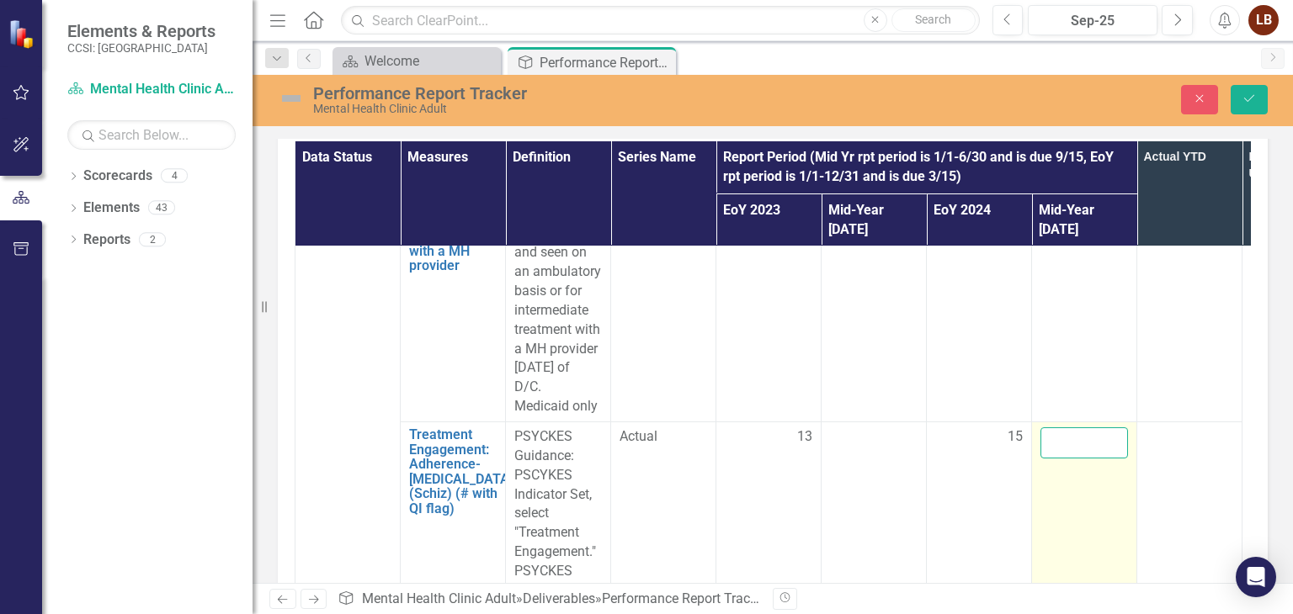
click at [1073, 428] on input "number" at bounding box center [1084, 443] width 88 height 31
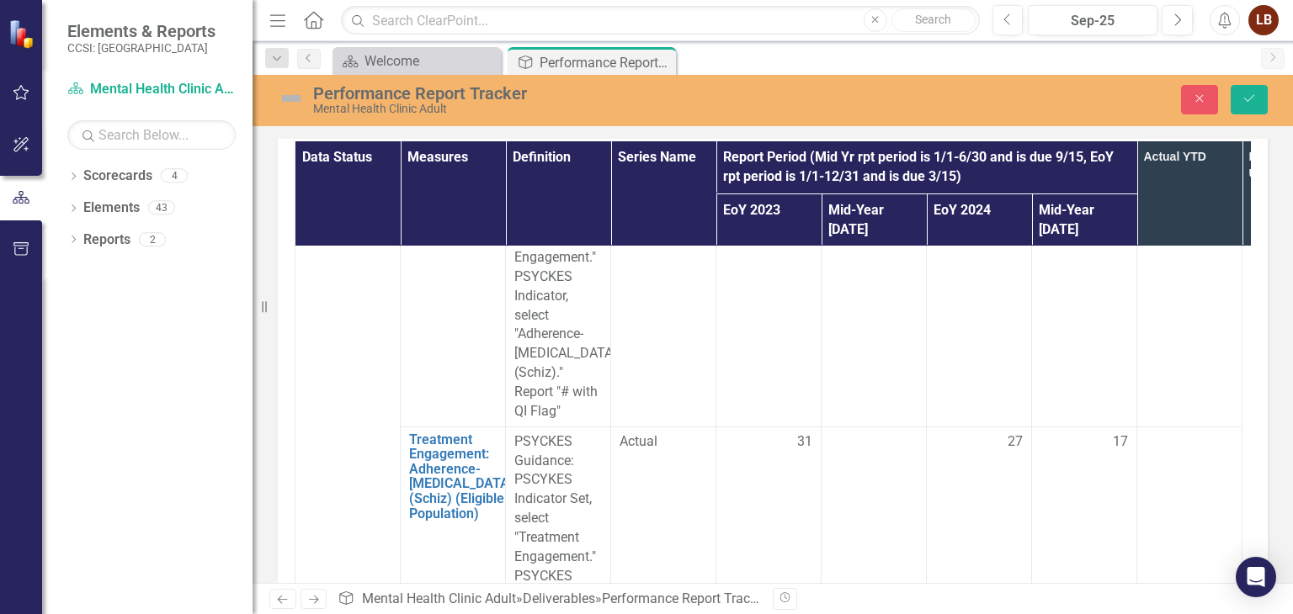
scroll to position [7449, 0]
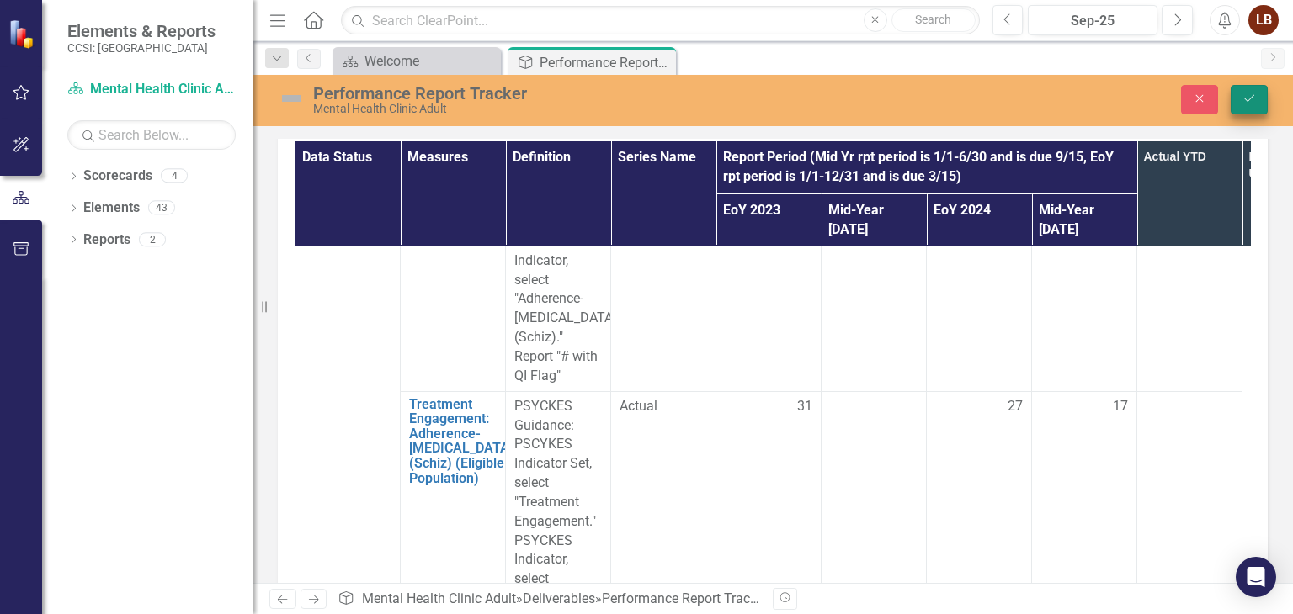
type input "7"
click at [1251, 100] on icon "Save" at bounding box center [1248, 99] width 15 height 12
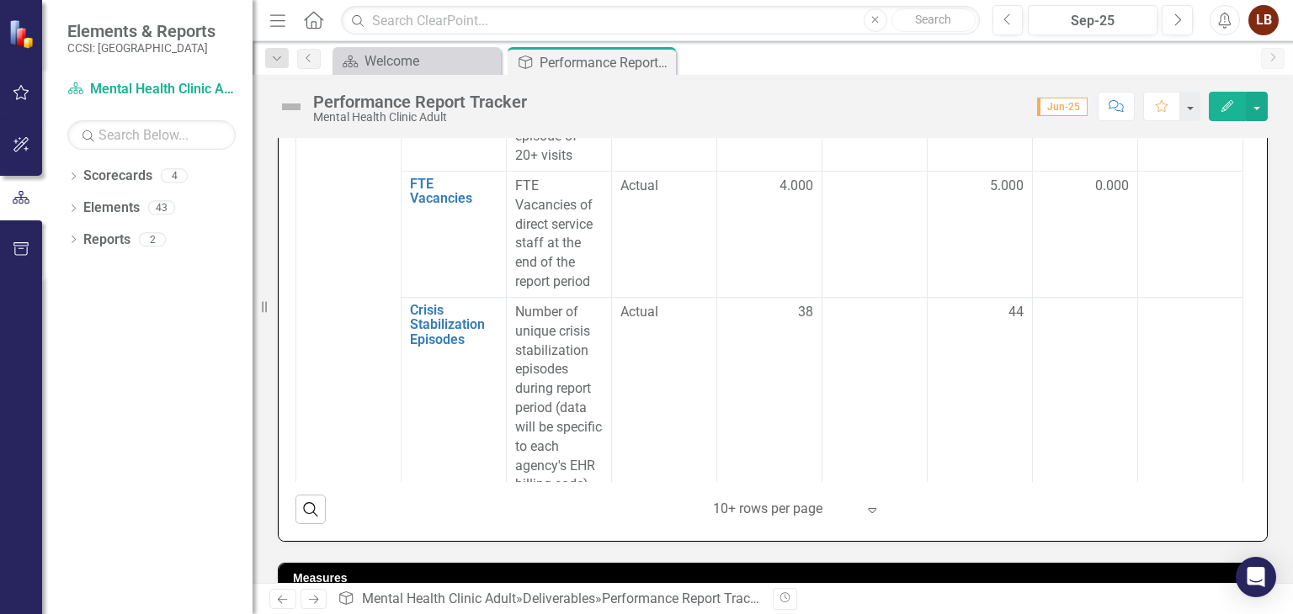
scroll to position [10906, 0]
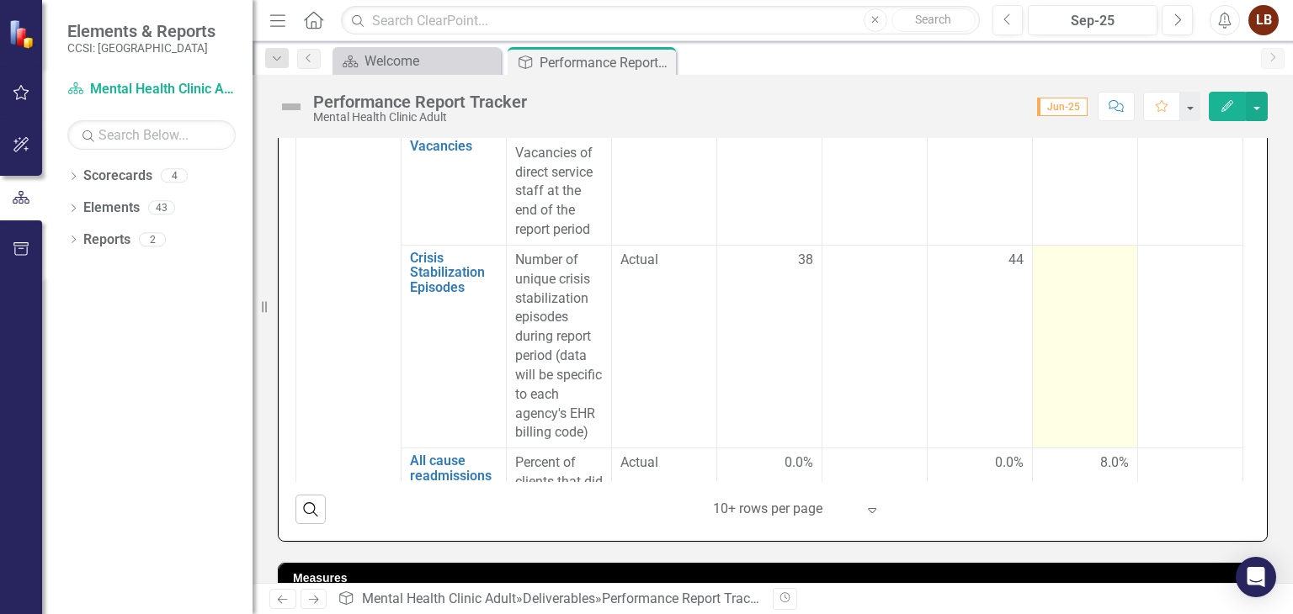
click at [1075, 257] on div at bounding box center [1085, 261] width 88 height 20
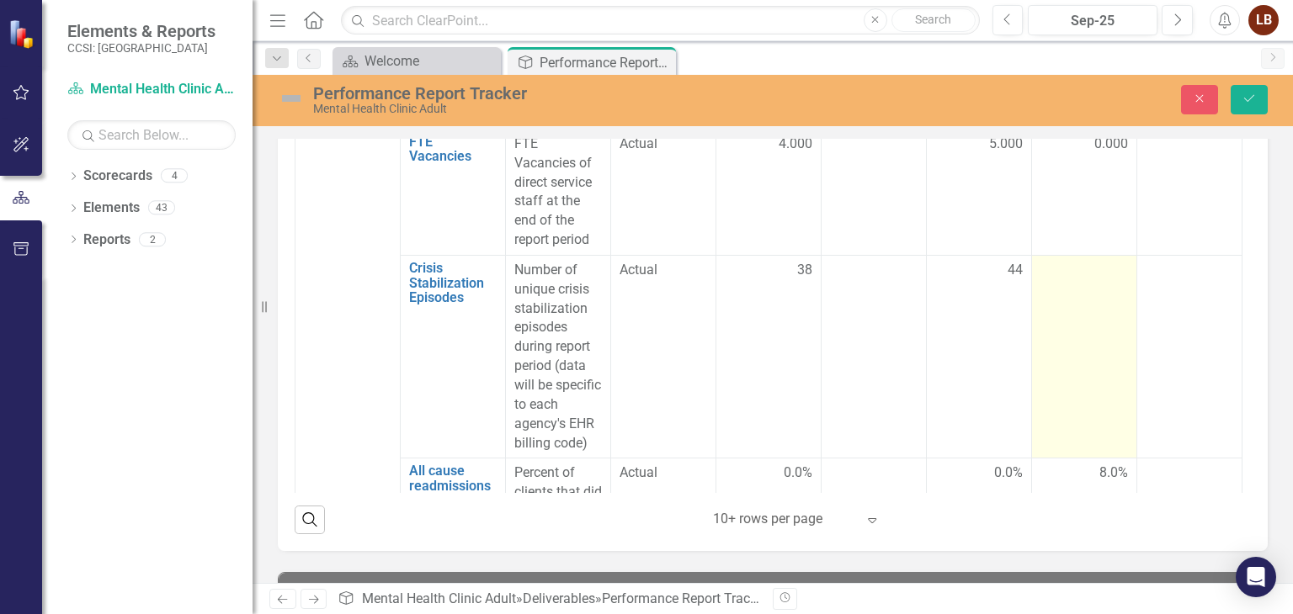
scroll to position [582, 0]
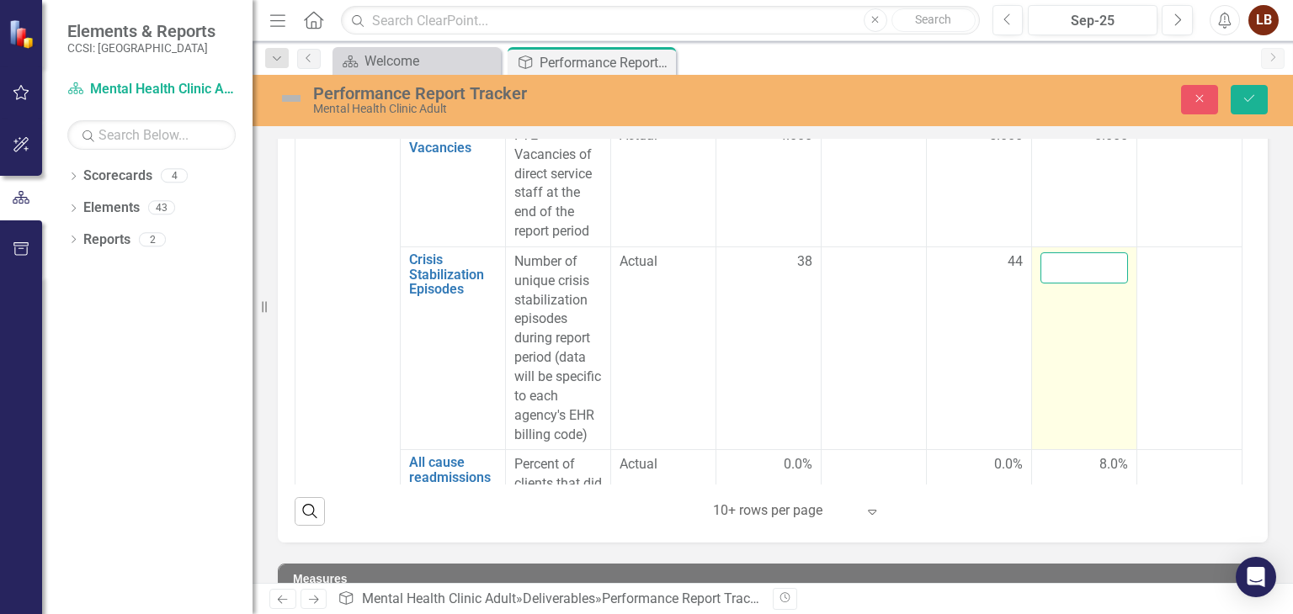
click at [1075, 257] on input "number" at bounding box center [1084, 267] width 88 height 31
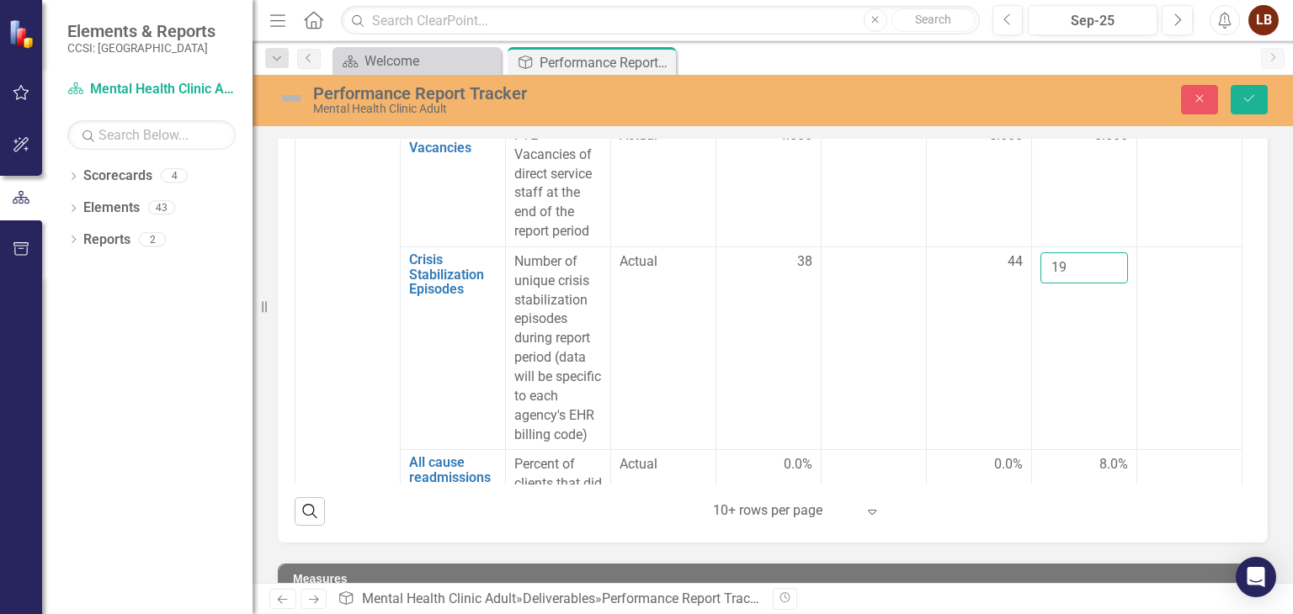
scroll to position [11061, 0]
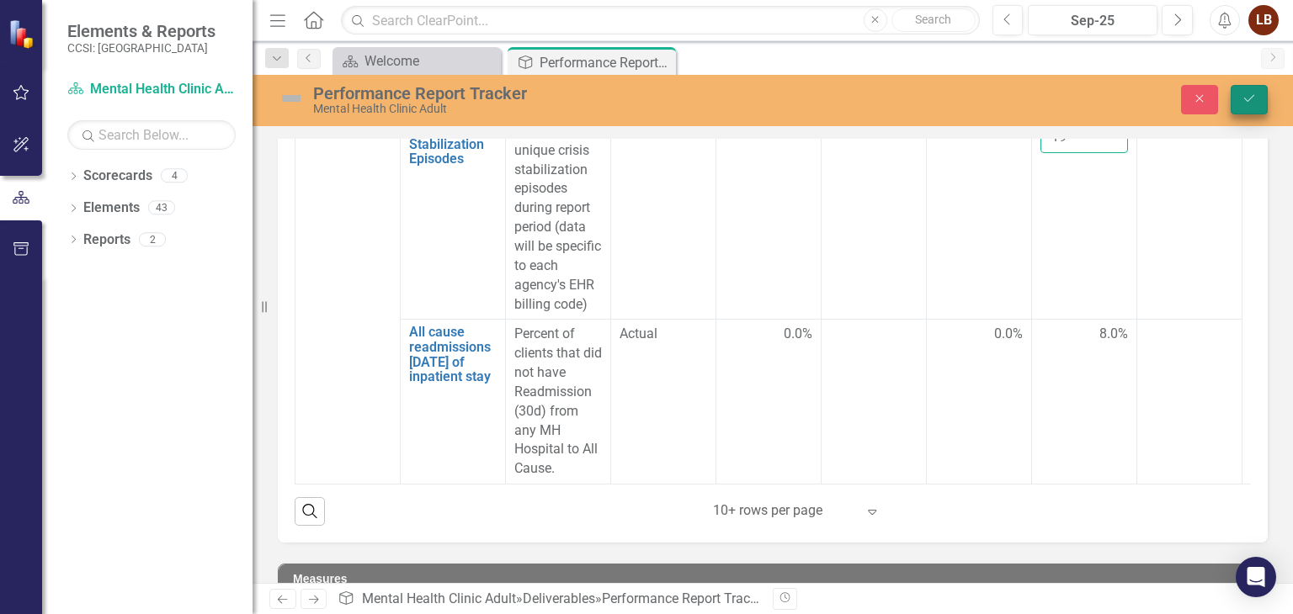
type input "19"
click at [1256, 100] on icon "Save" at bounding box center [1248, 99] width 15 height 12
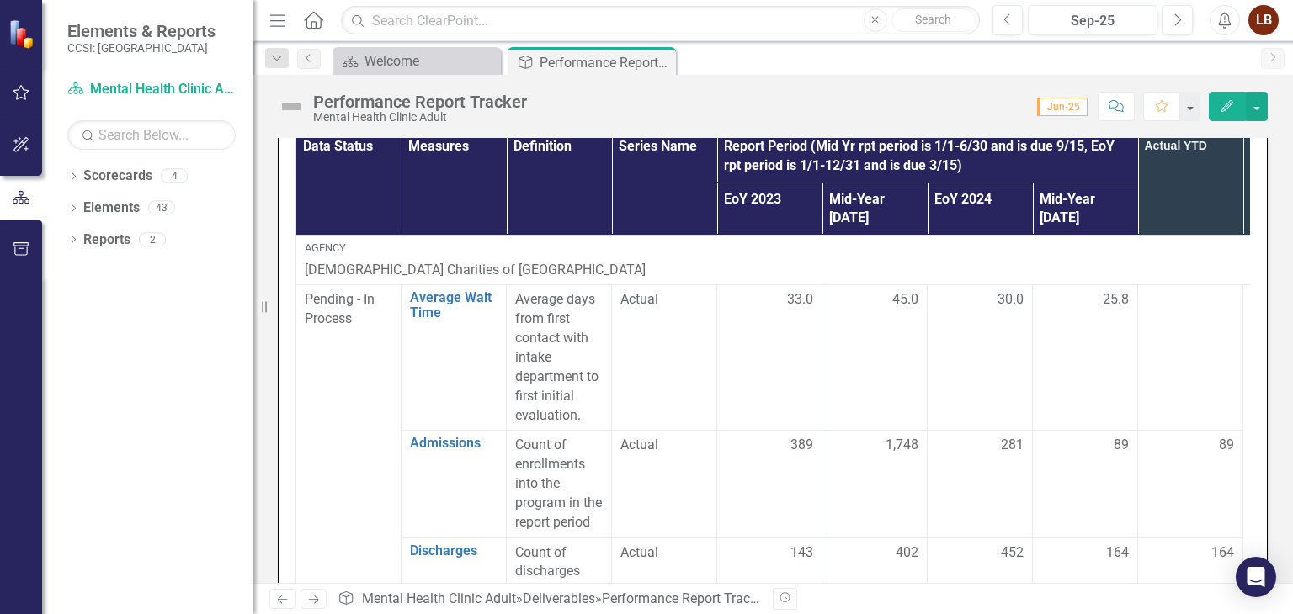
scroll to position [0, 0]
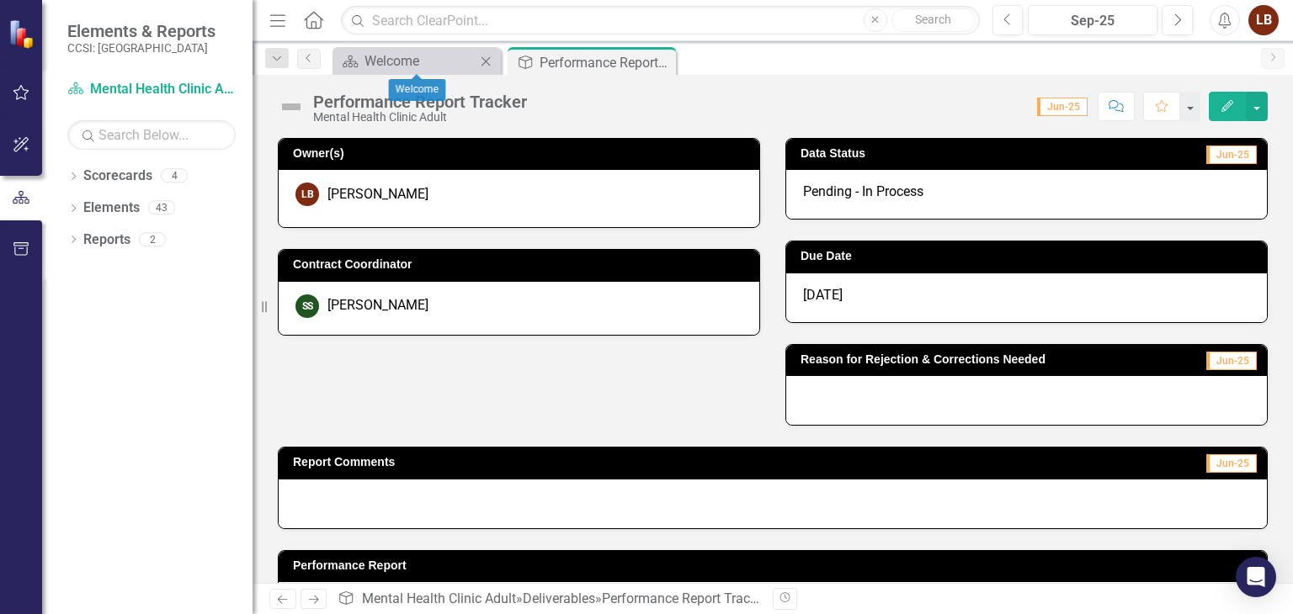
click at [482, 61] on icon "Close" at bounding box center [485, 61] width 17 height 13
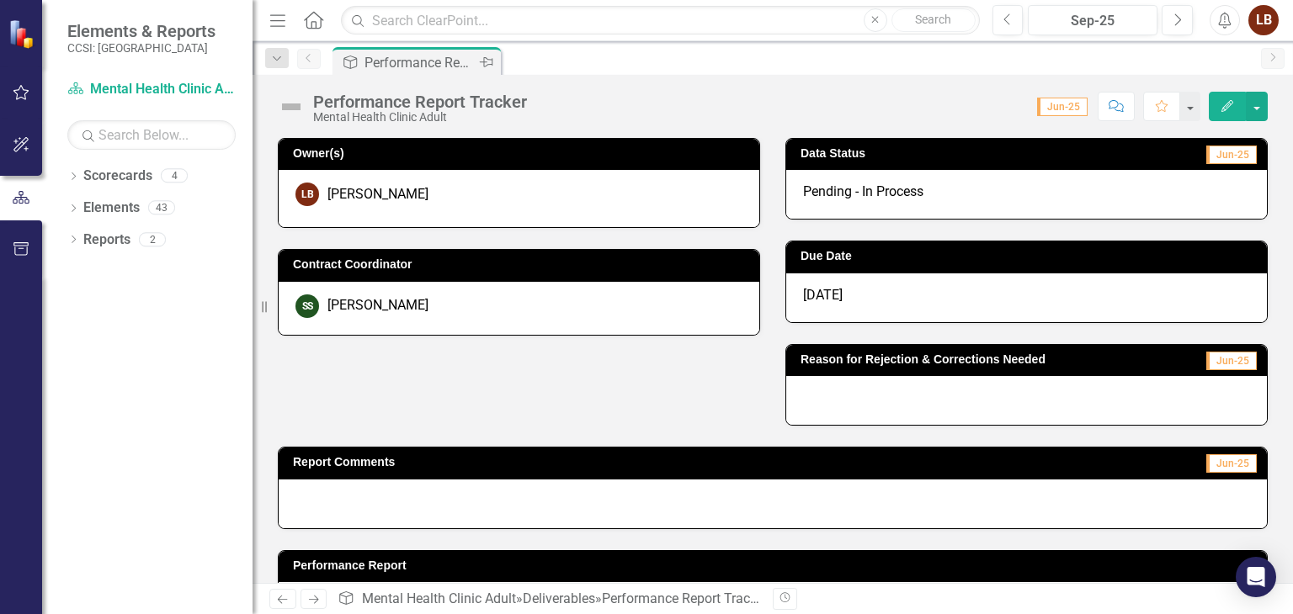
click at [432, 61] on div "Performance Report Tracker" at bounding box center [419, 62] width 111 height 21
click at [24, 33] on img at bounding box center [22, 33] width 29 height 29
click at [8, 212] on div at bounding box center [21, 198] width 42 height 52
click at [316, 7] on div "Menu Home Search Close Search" at bounding box center [620, 20] width 710 height 32
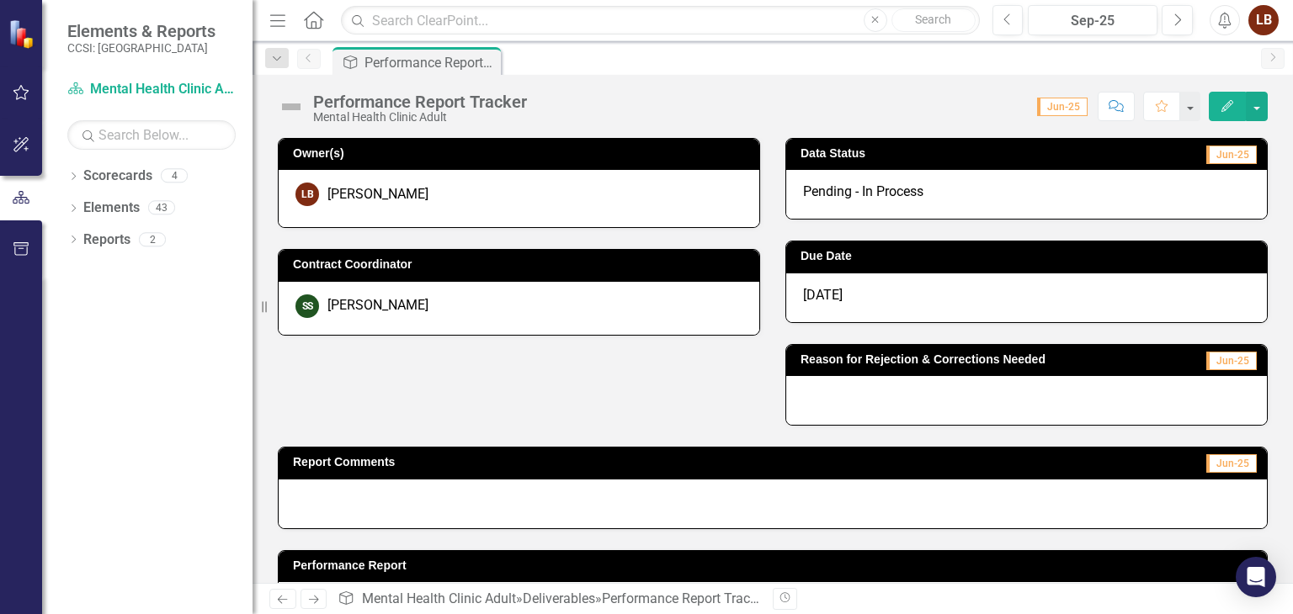
click at [316, 26] on icon "Home" at bounding box center [313, 20] width 22 height 18
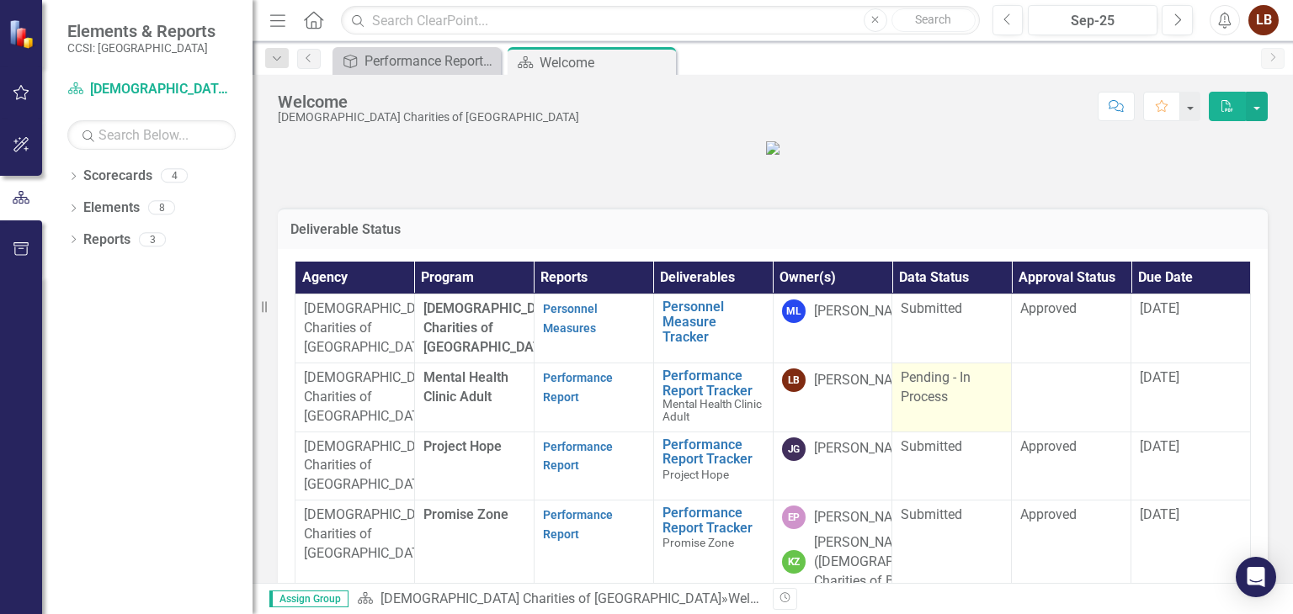
click at [924, 405] on span "Pending - In Process" at bounding box center [935, 386] width 70 height 35
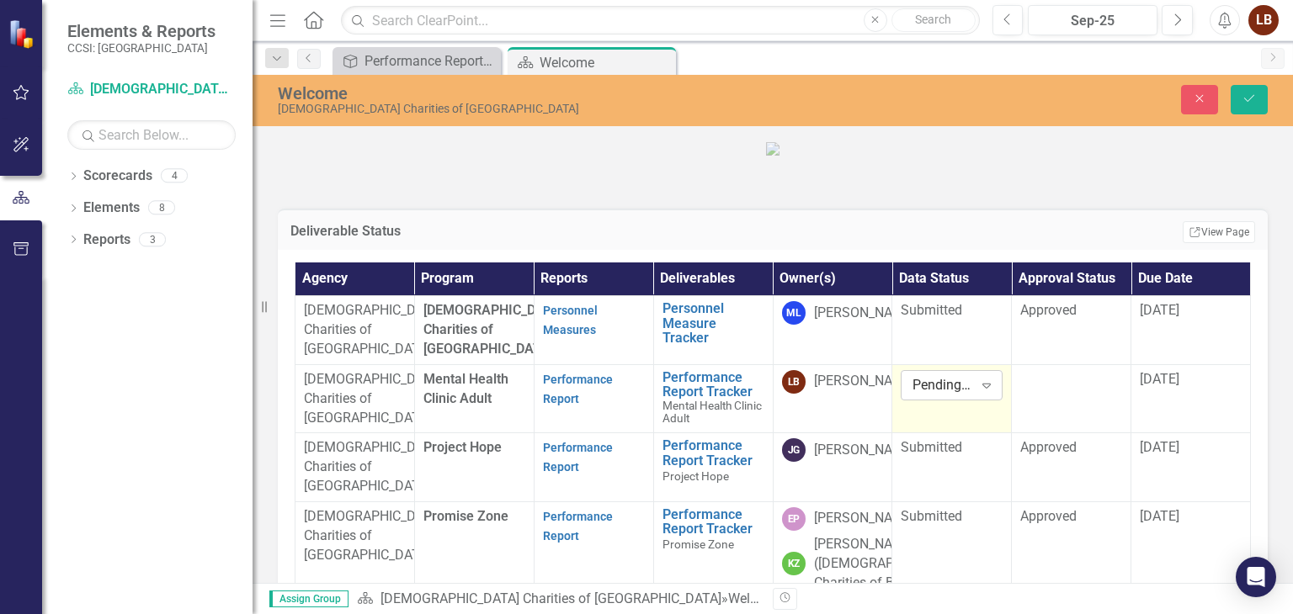
click at [978, 392] on icon "Expand" at bounding box center [986, 385] width 17 height 13
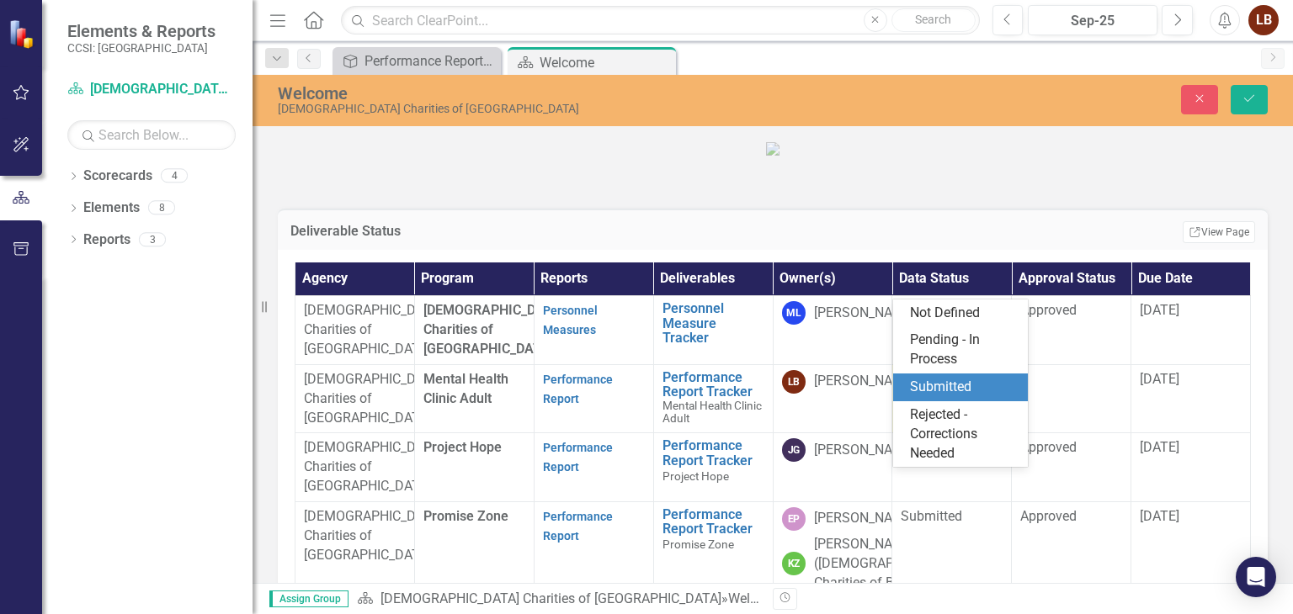
click at [973, 398] on div "Submitted" at bounding box center [960, 388] width 135 height 28
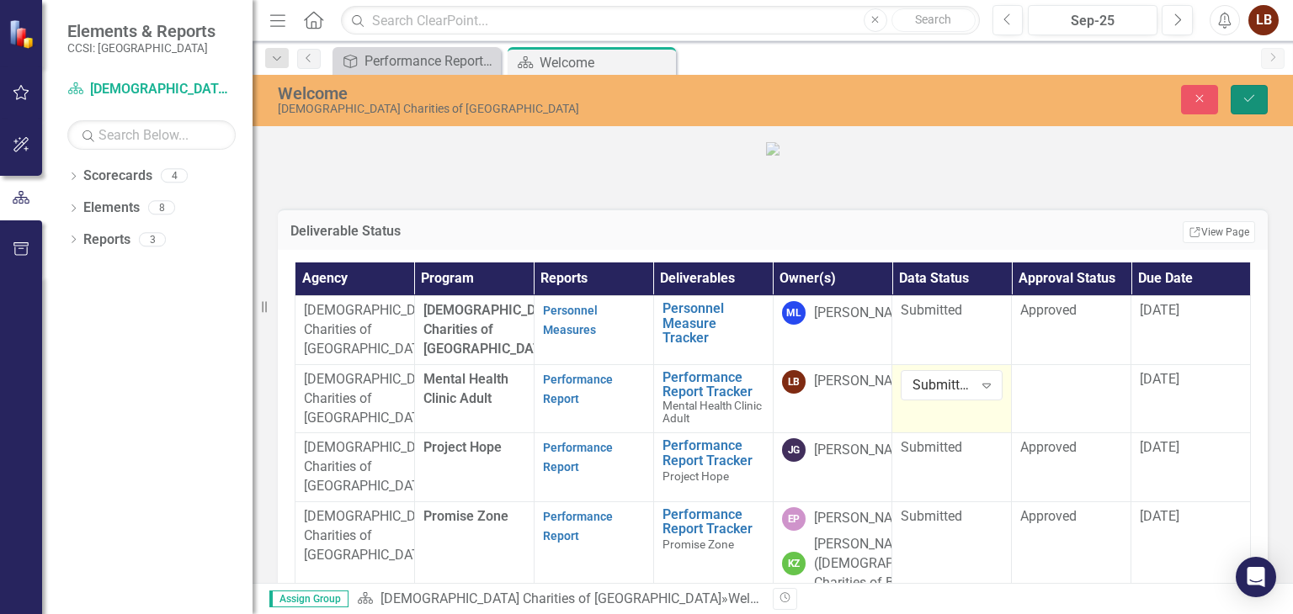
click at [1244, 102] on icon "Save" at bounding box center [1248, 99] width 15 height 12
